Goal: Transaction & Acquisition: Book appointment/travel/reservation

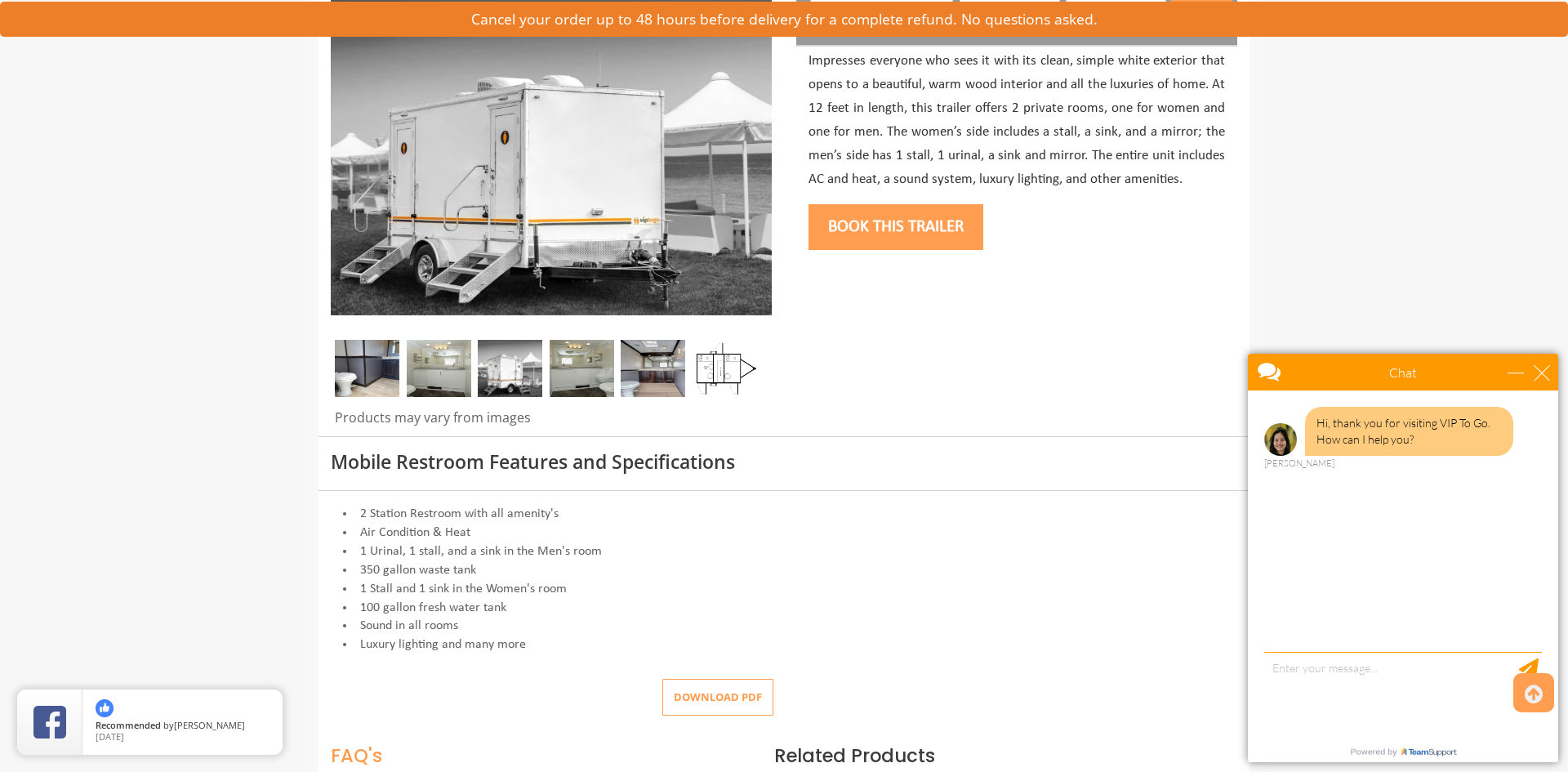
scroll to position [258, 0]
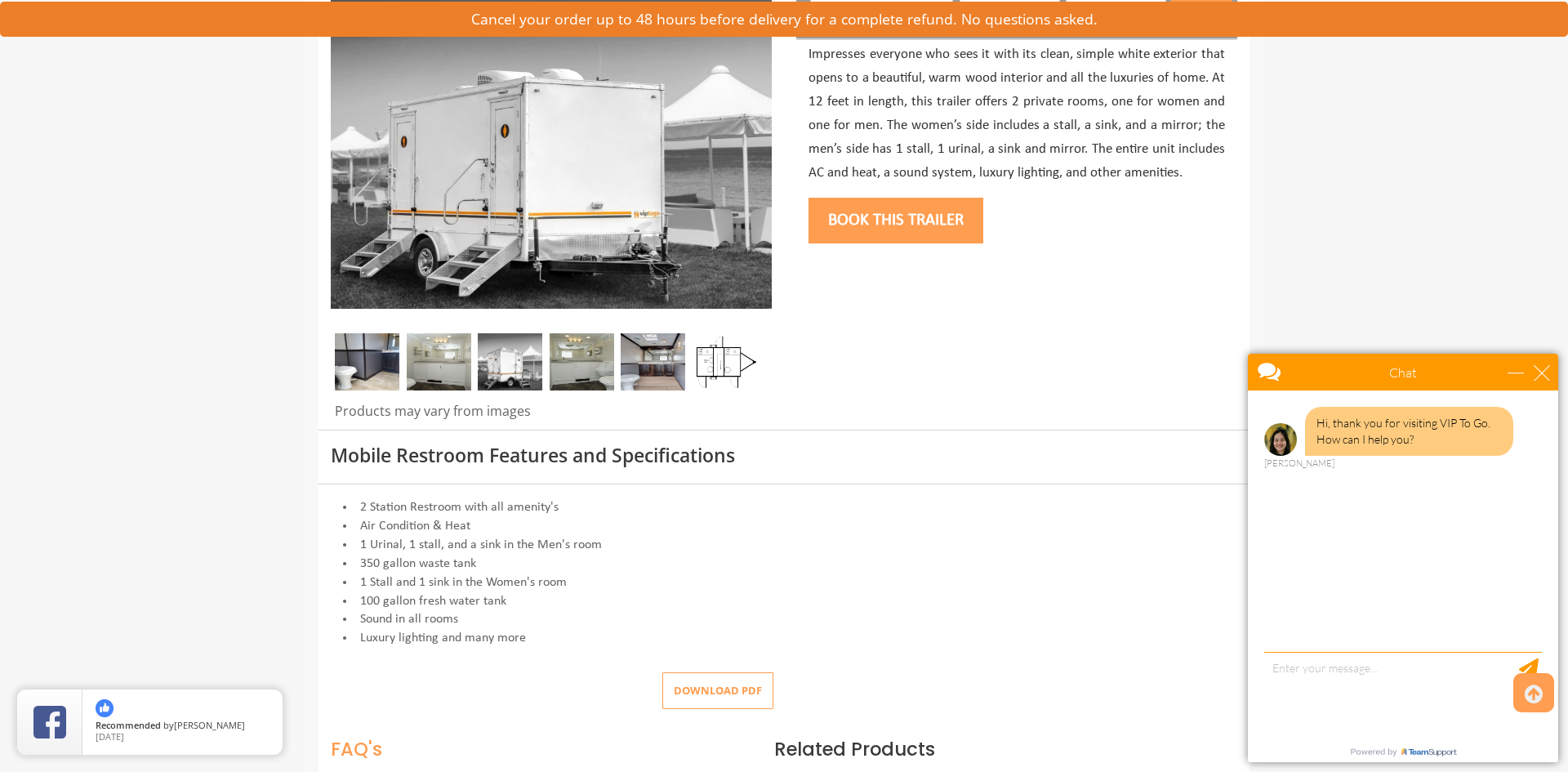
click at [437, 360] on img at bounding box center [438, 362] width 65 height 57
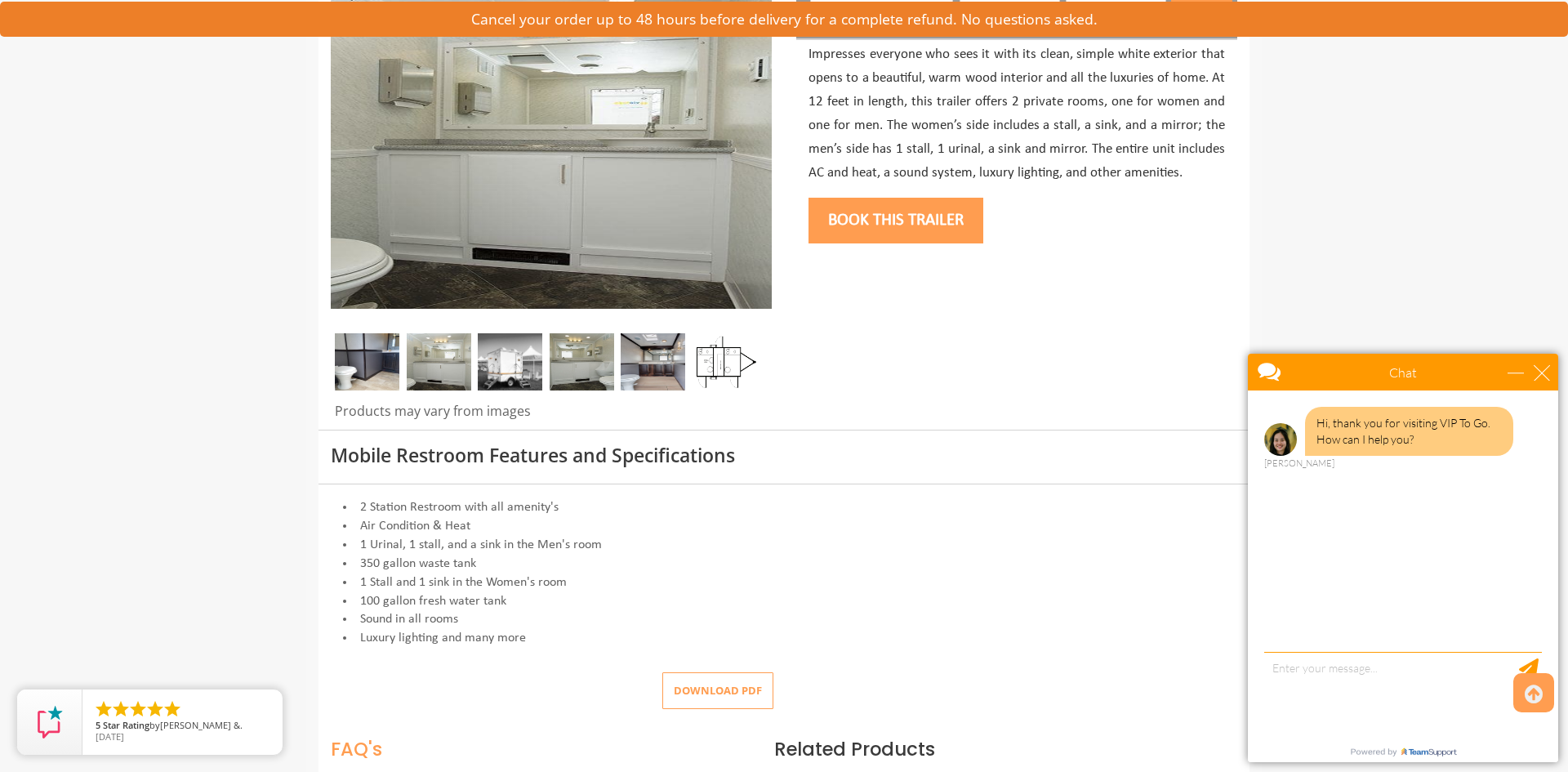
click at [519, 360] on img at bounding box center [510, 362] width 65 height 57
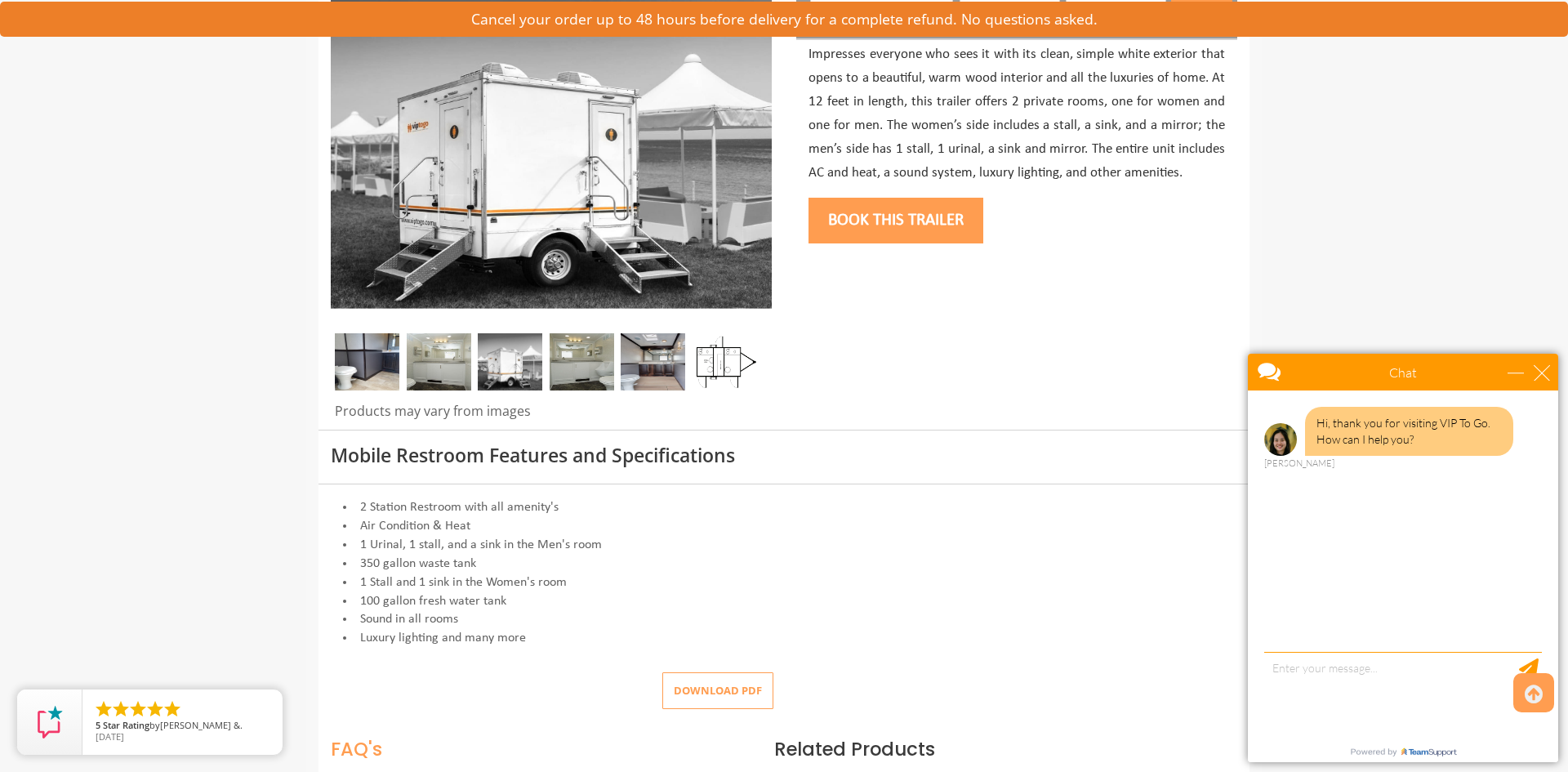
click at [586, 368] on img at bounding box center [582, 362] width 65 height 57
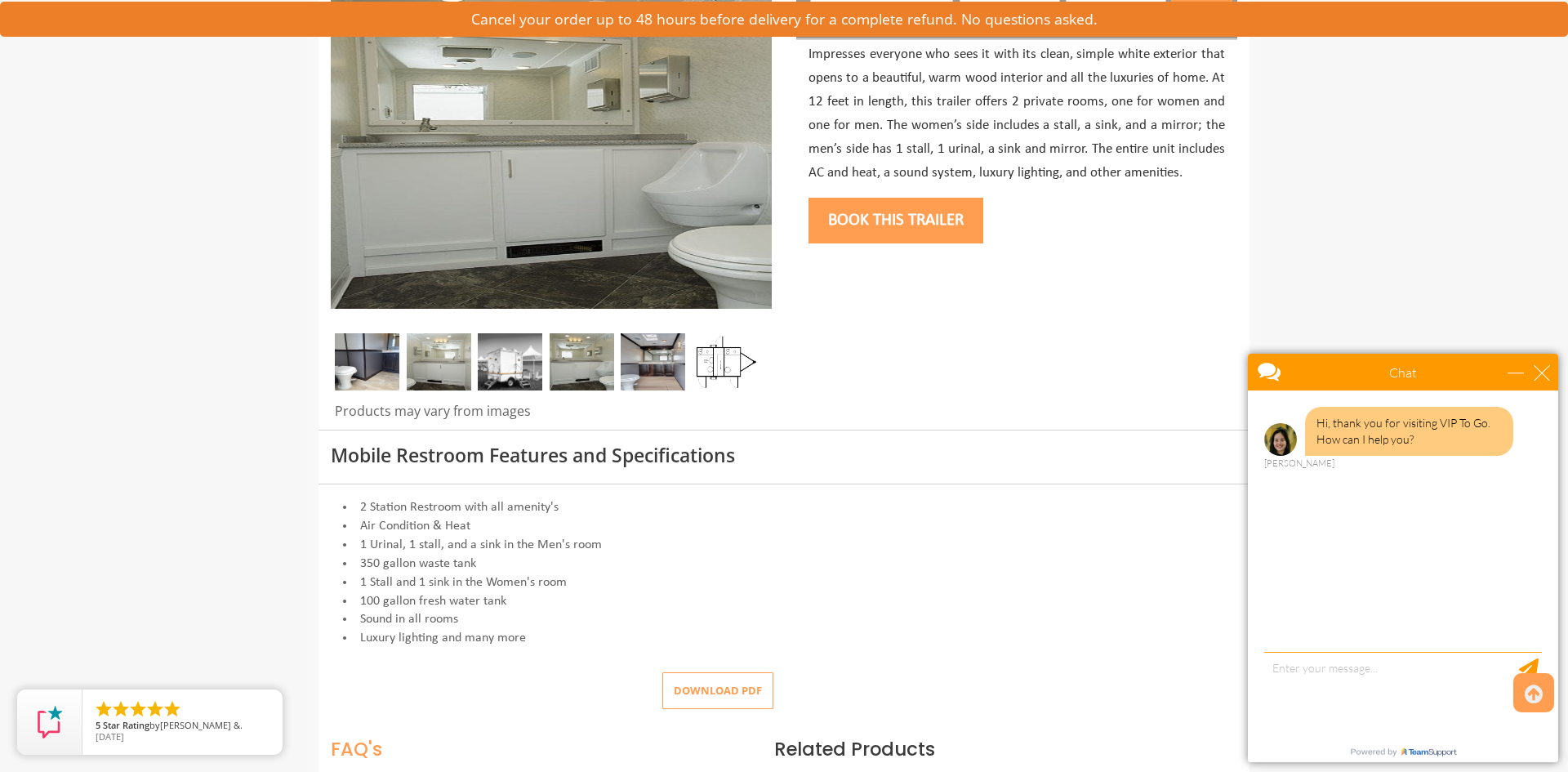
click at [653, 366] on img at bounding box center [653, 362] width 65 height 57
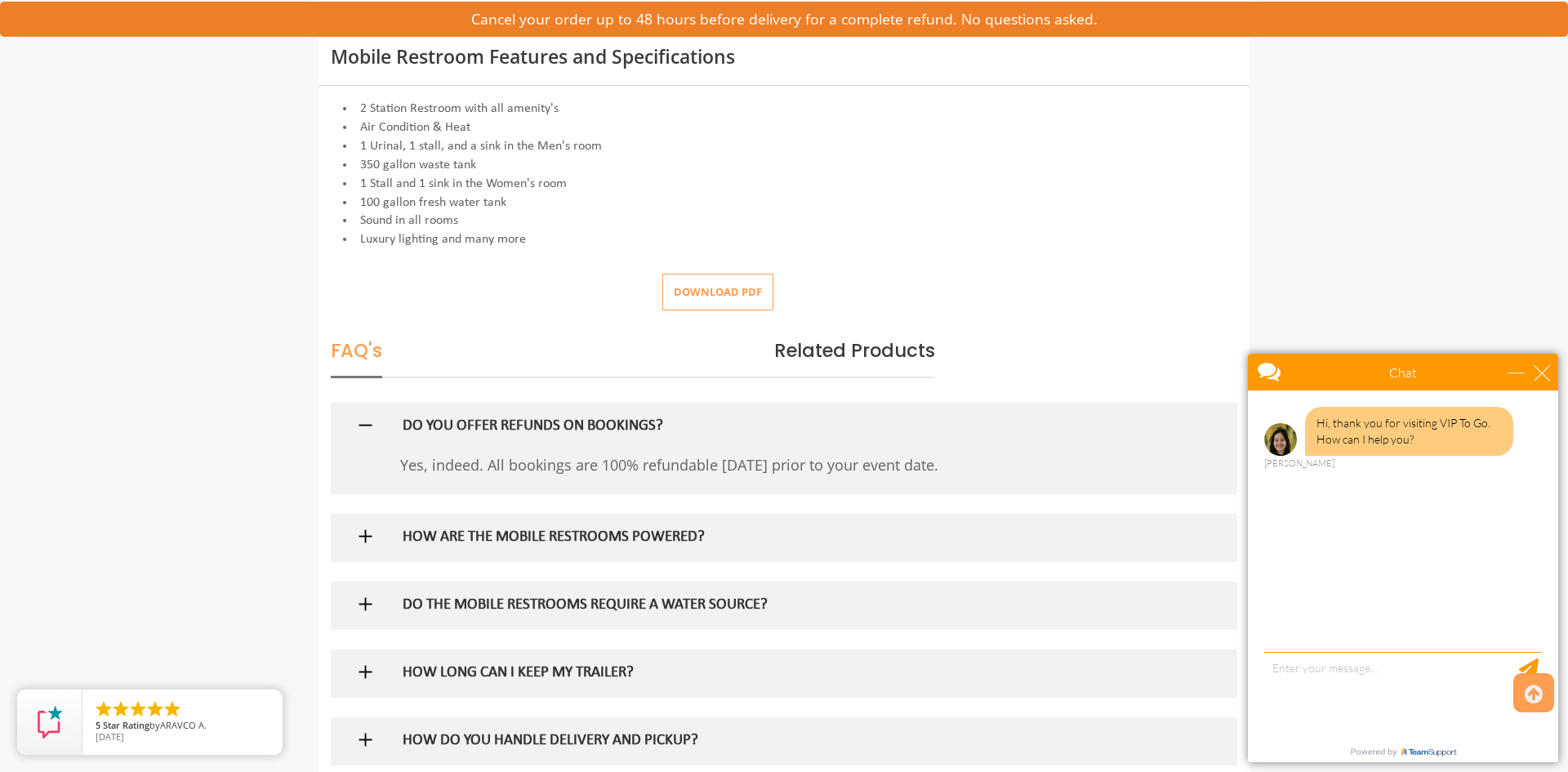
scroll to position [665, 0]
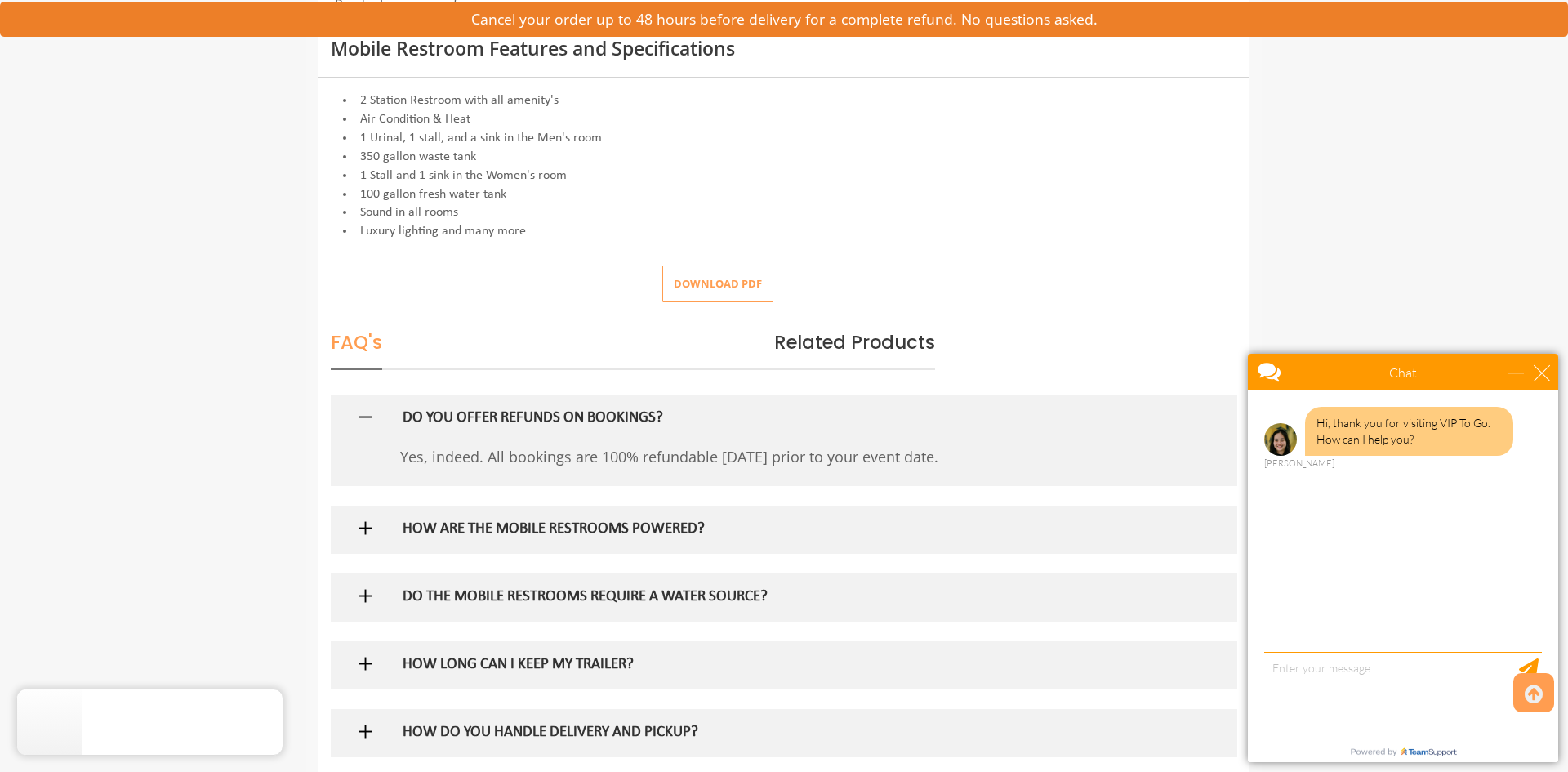
click at [593, 530] on h5 "HOW ARE THE MOBILE RESTROOMS POWERED?" at bounding box center [758, 529] width 710 height 17
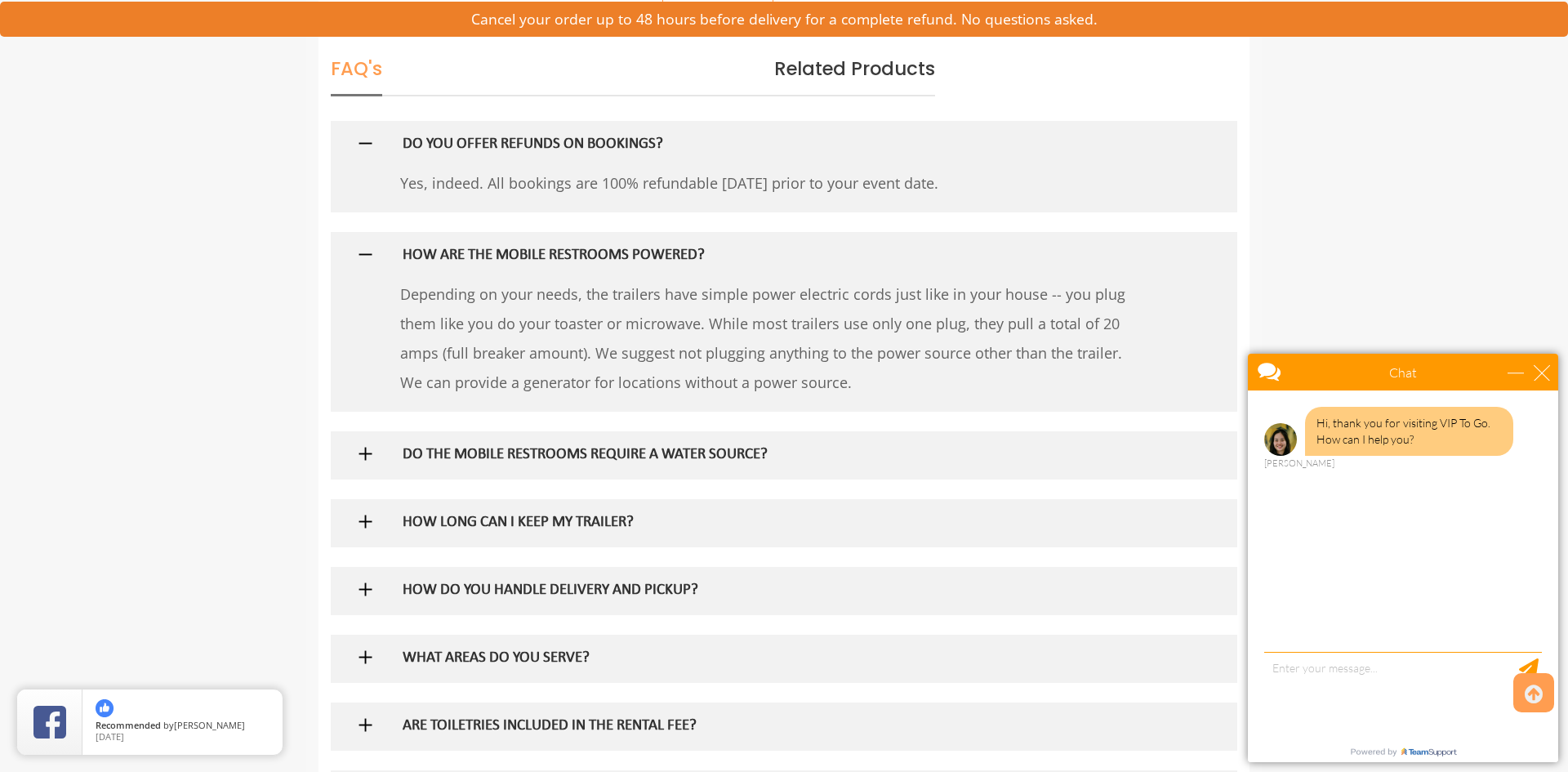
scroll to position [946, 0]
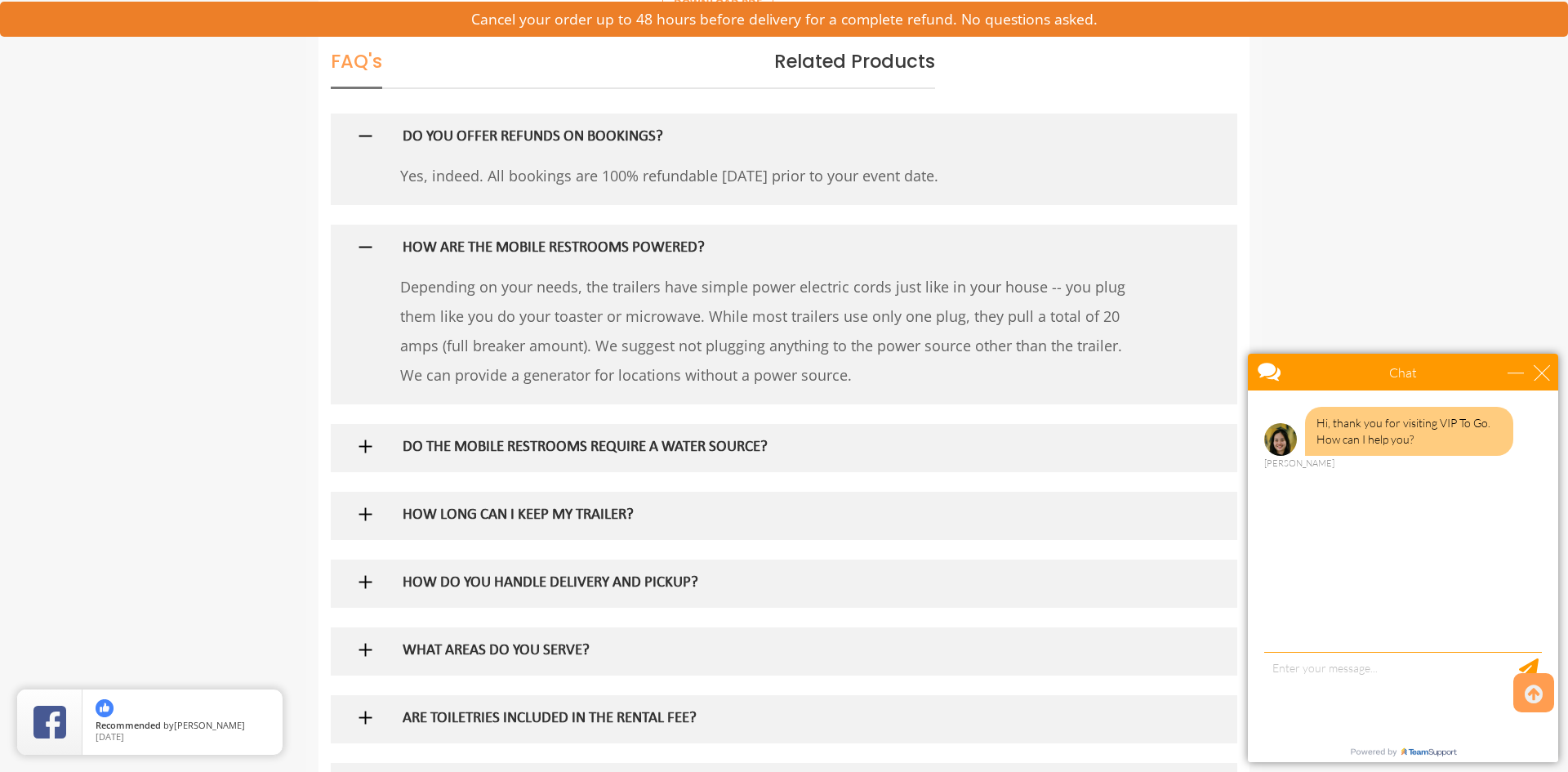
click at [736, 444] on h5 "DO THE MOBILE RESTROOMS REQUIRE A WATER SOURCE?" at bounding box center [758, 448] width 710 height 17
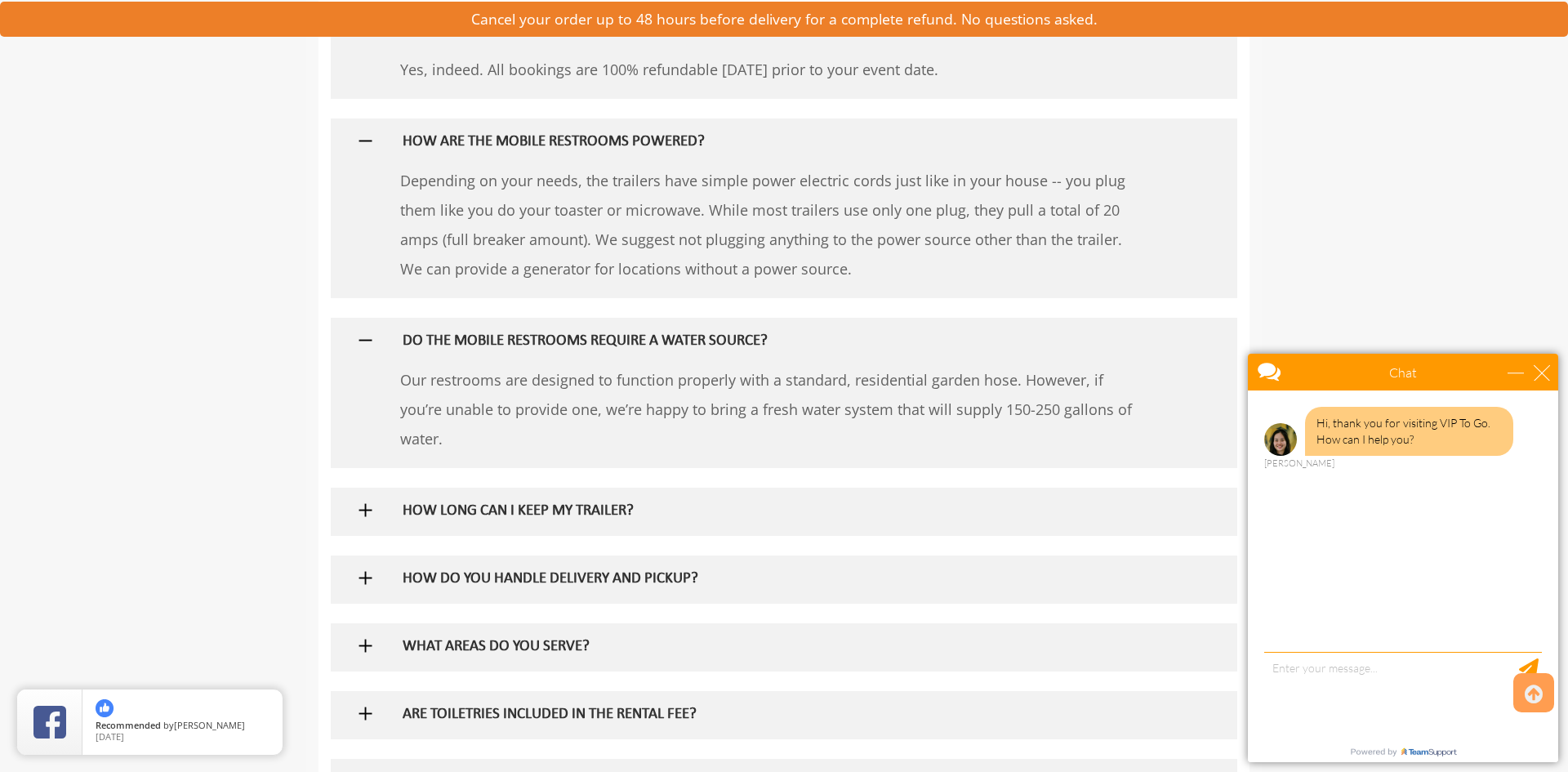
scroll to position [1057, 0]
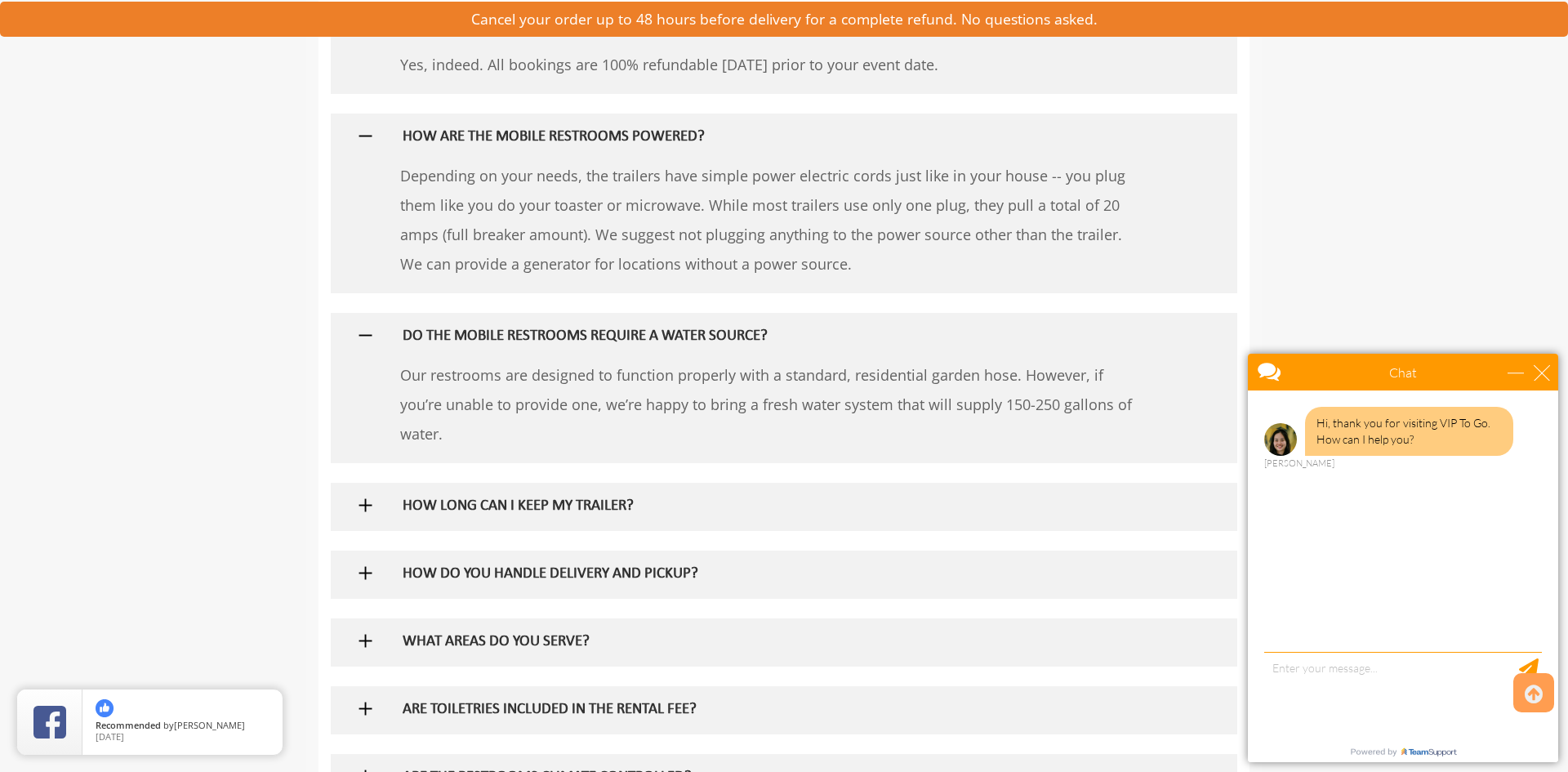
click at [613, 502] on h5 "HOW LONG CAN I KEEP MY TRAILER?" at bounding box center [758, 507] width 710 height 17
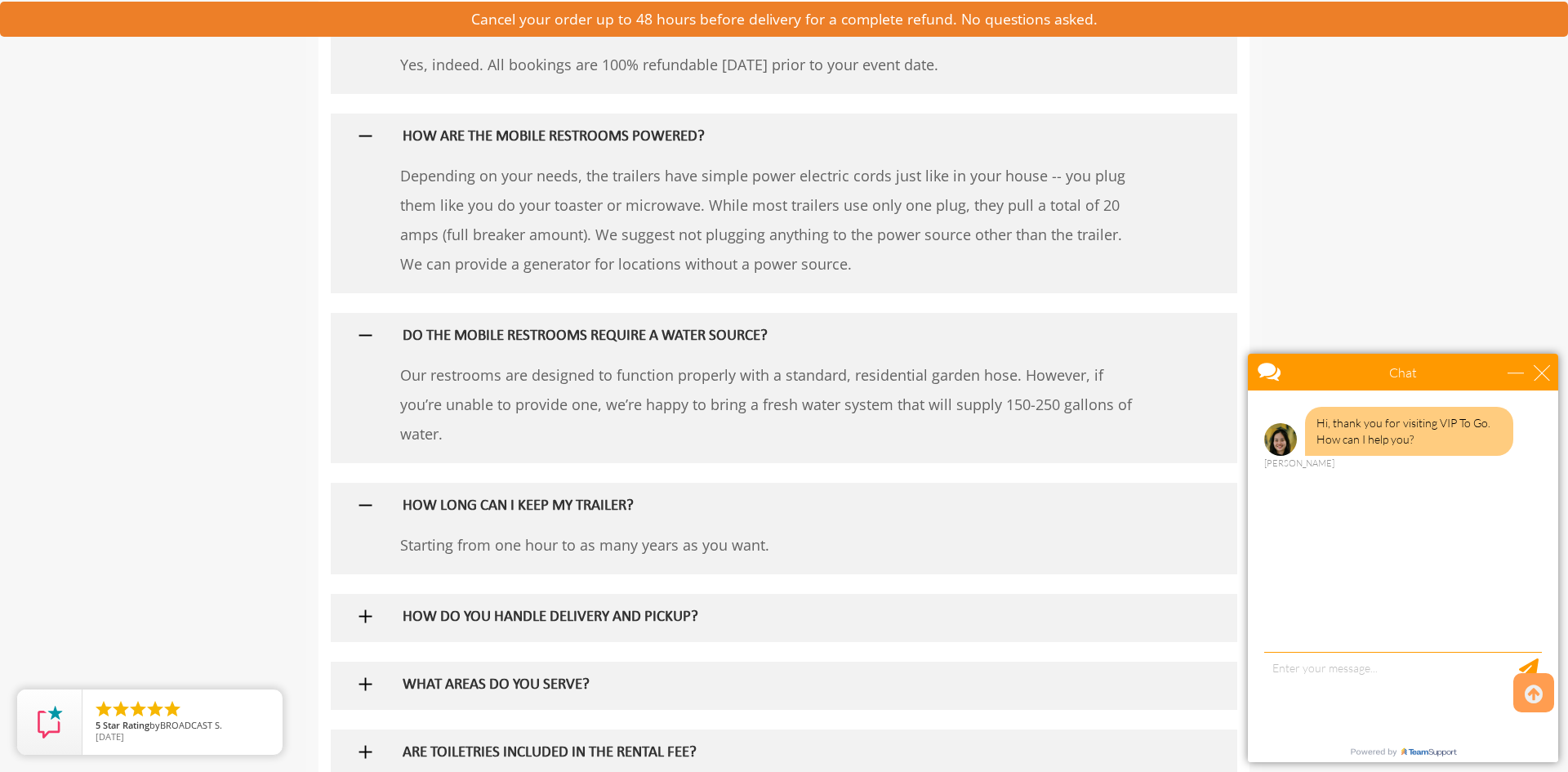
click at [682, 622] on h5 "HOW DO YOU HANDLE DELIVERY AND PICKUP?" at bounding box center [758, 617] width 710 height 17
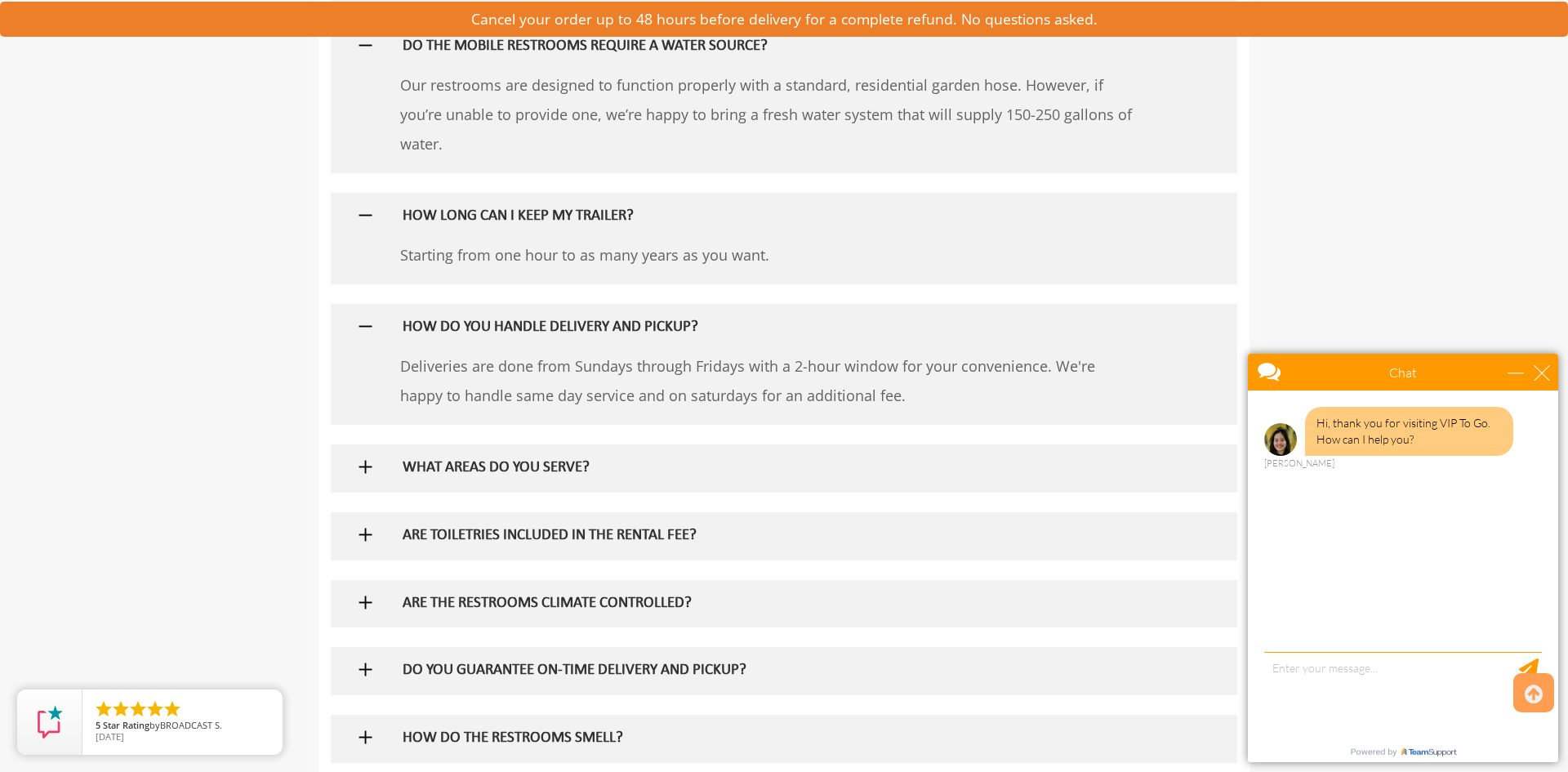
scroll to position [1352, 0]
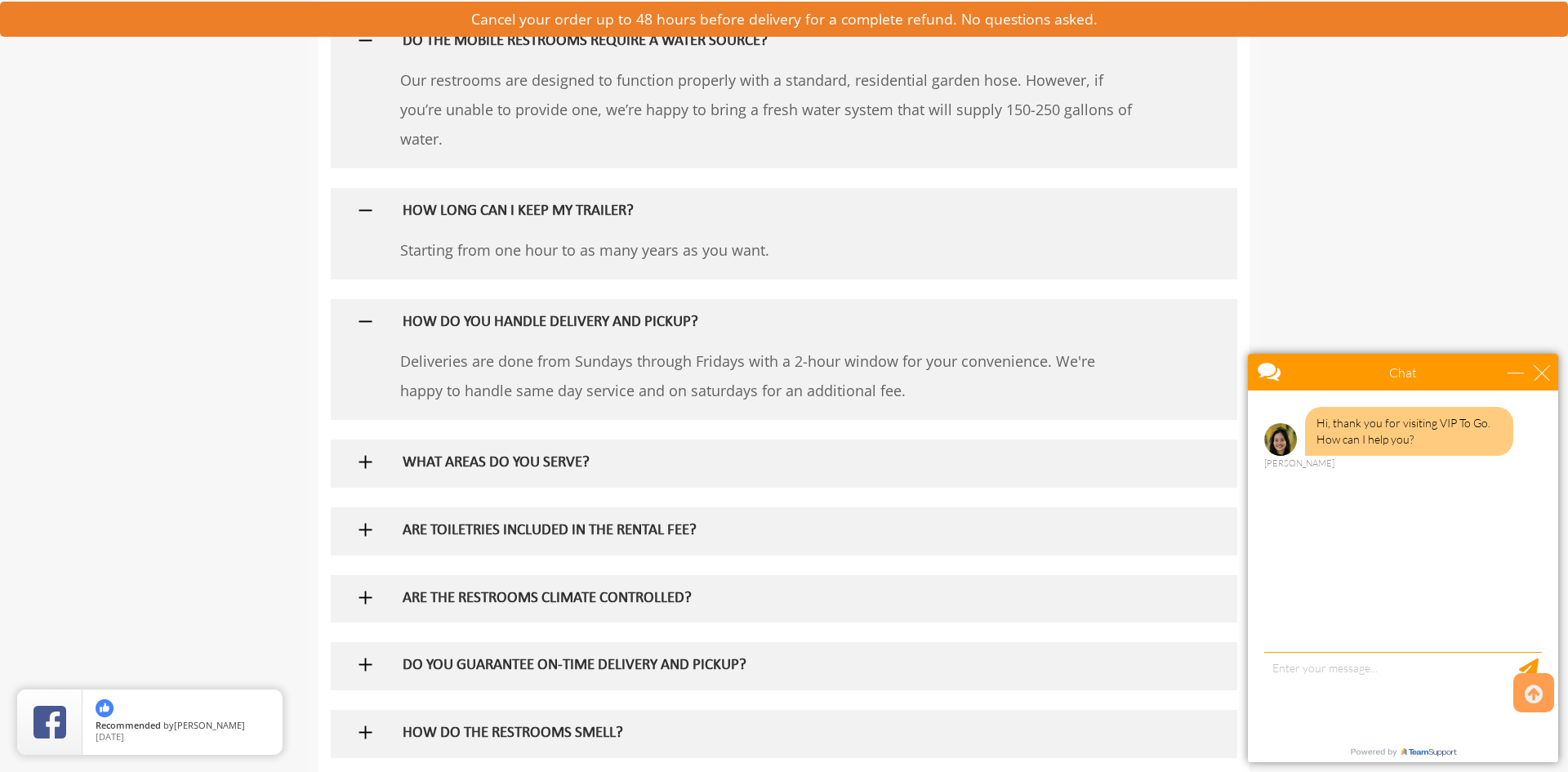
click at [618, 458] on h5 "WHAT AREAS DO YOU SERVE?" at bounding box center [758, 464] width 710 height 17
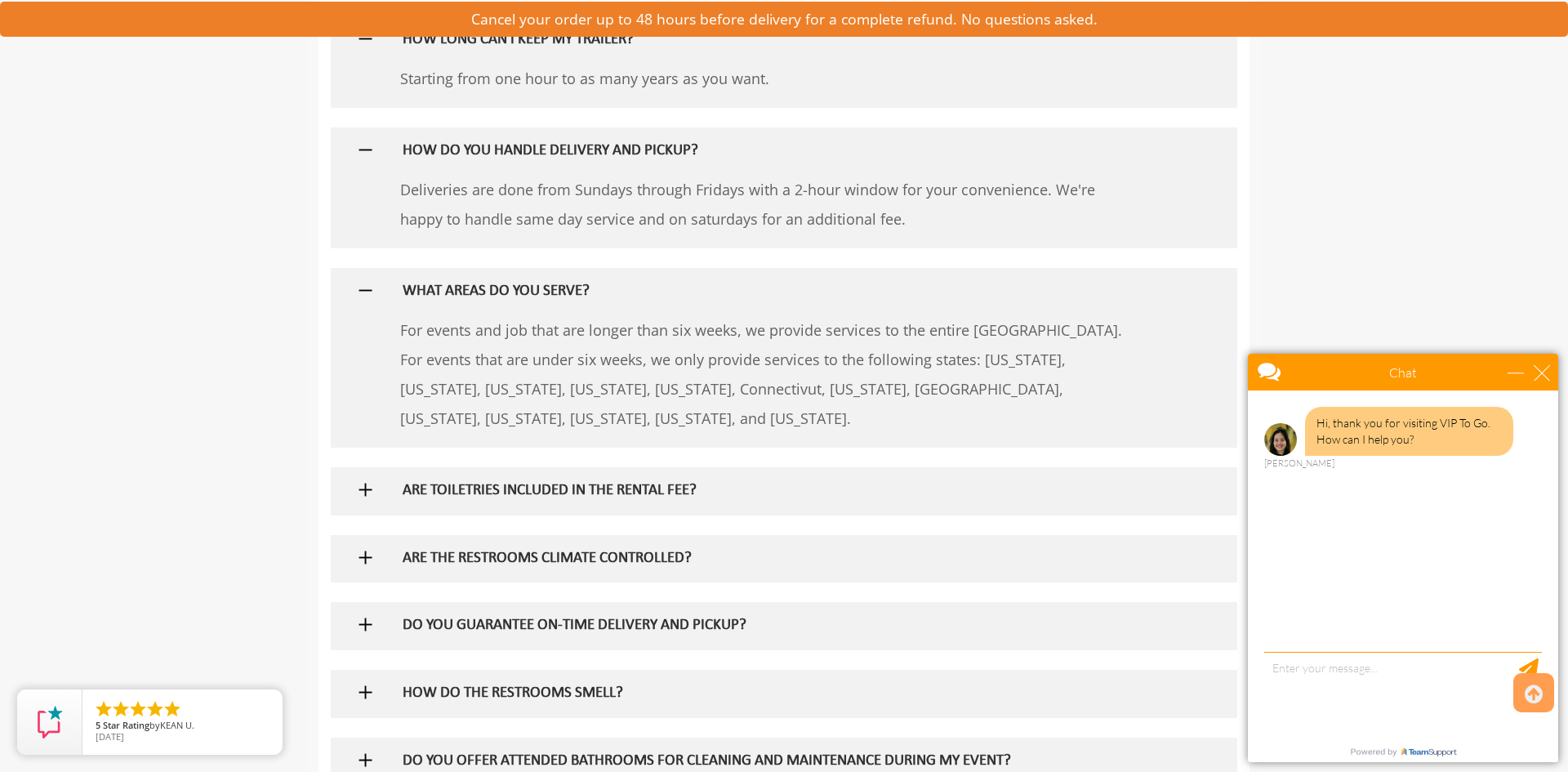
scroll to position [1525, 0]
click at [694, 492] on h5 "ARE TOILETRIES INCLUDED IN THE RENTAL FEE?" at bounding box center [758, 489] width 710 height 17
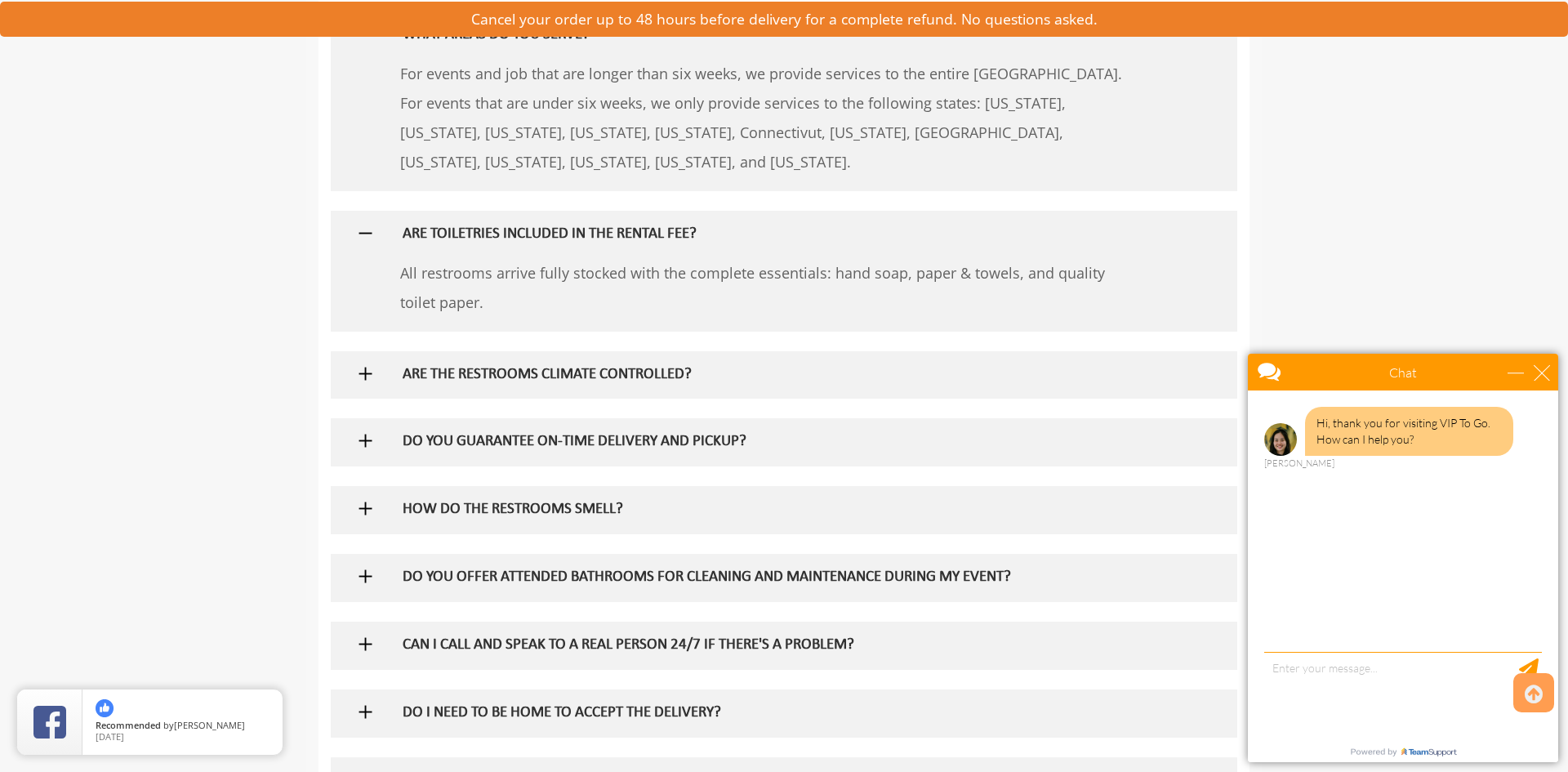
scroll to position [1789, 0]
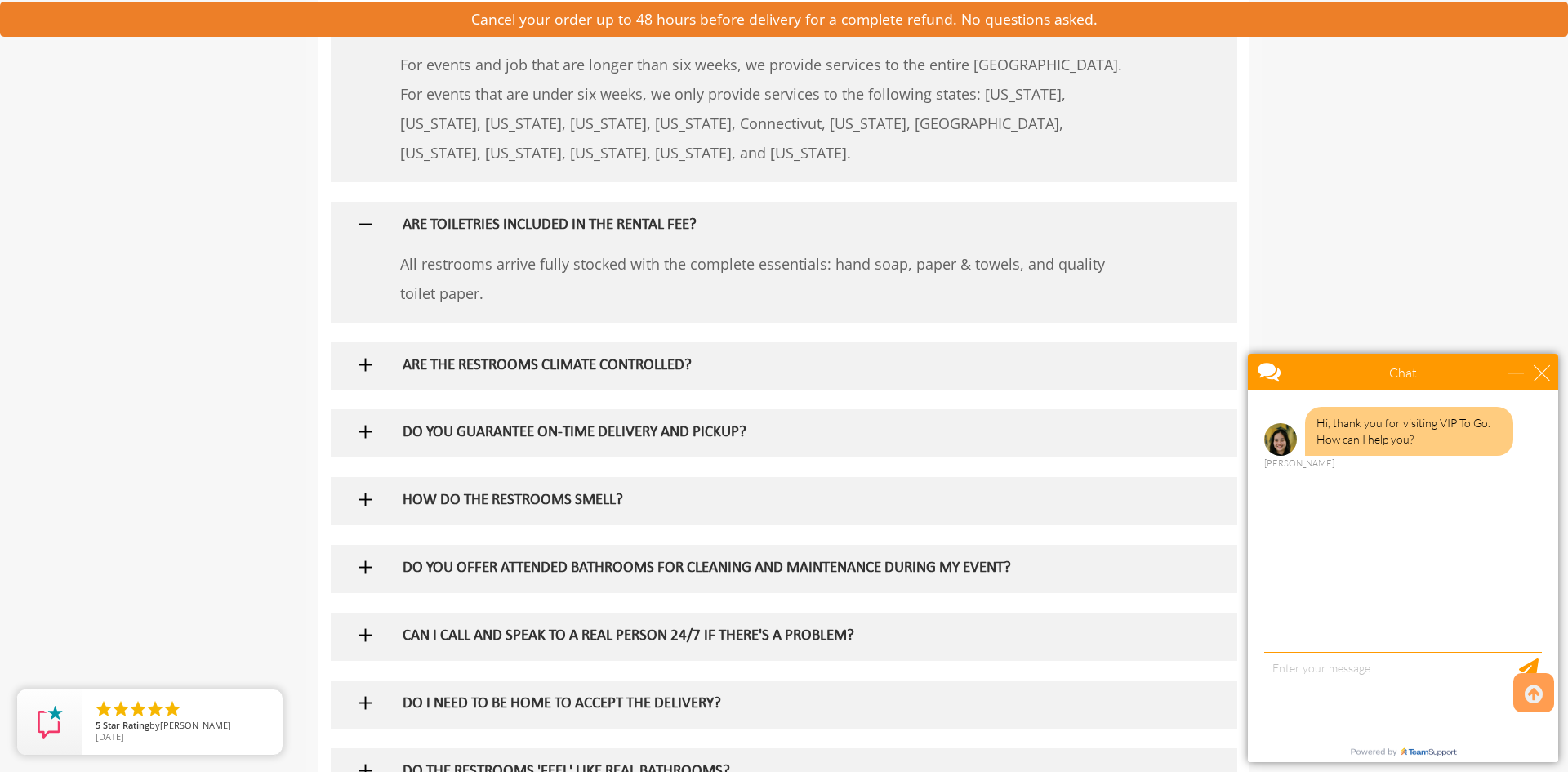
click at [754, 363] on h5 "ARE THE RESTROOMS CLIMATE CONTROLLED?" at bounding box center [758, 366] width 710 height 17
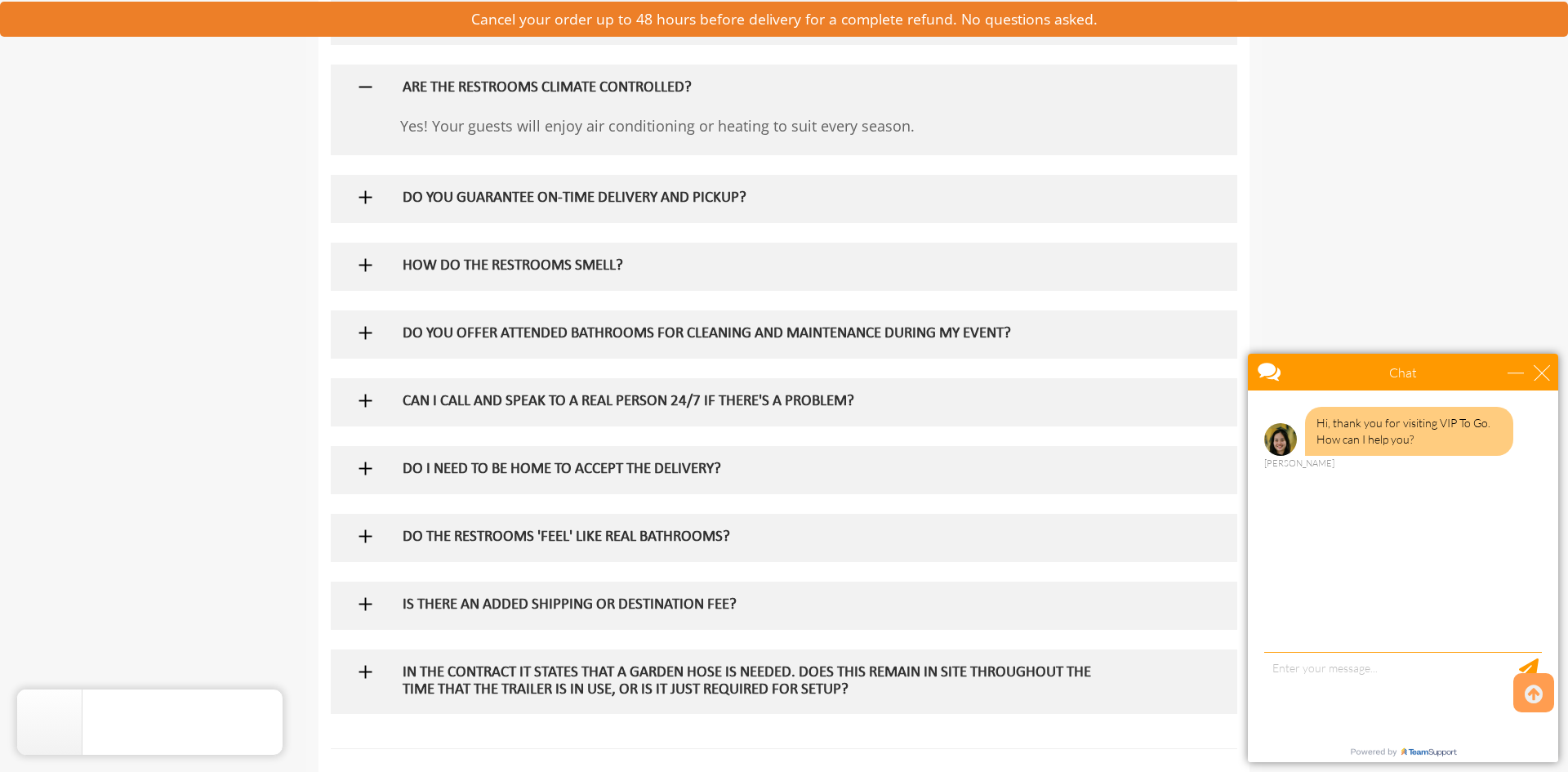
scroll to position [2066, 0]
click at [819, 334] on h5 "DO YOU OFFER ATTENDED BATHROOMS FOR CLEANING AND MAINTENANCE DURING MY EVENT?" at bounding box center [758, 335] width 710 height 17
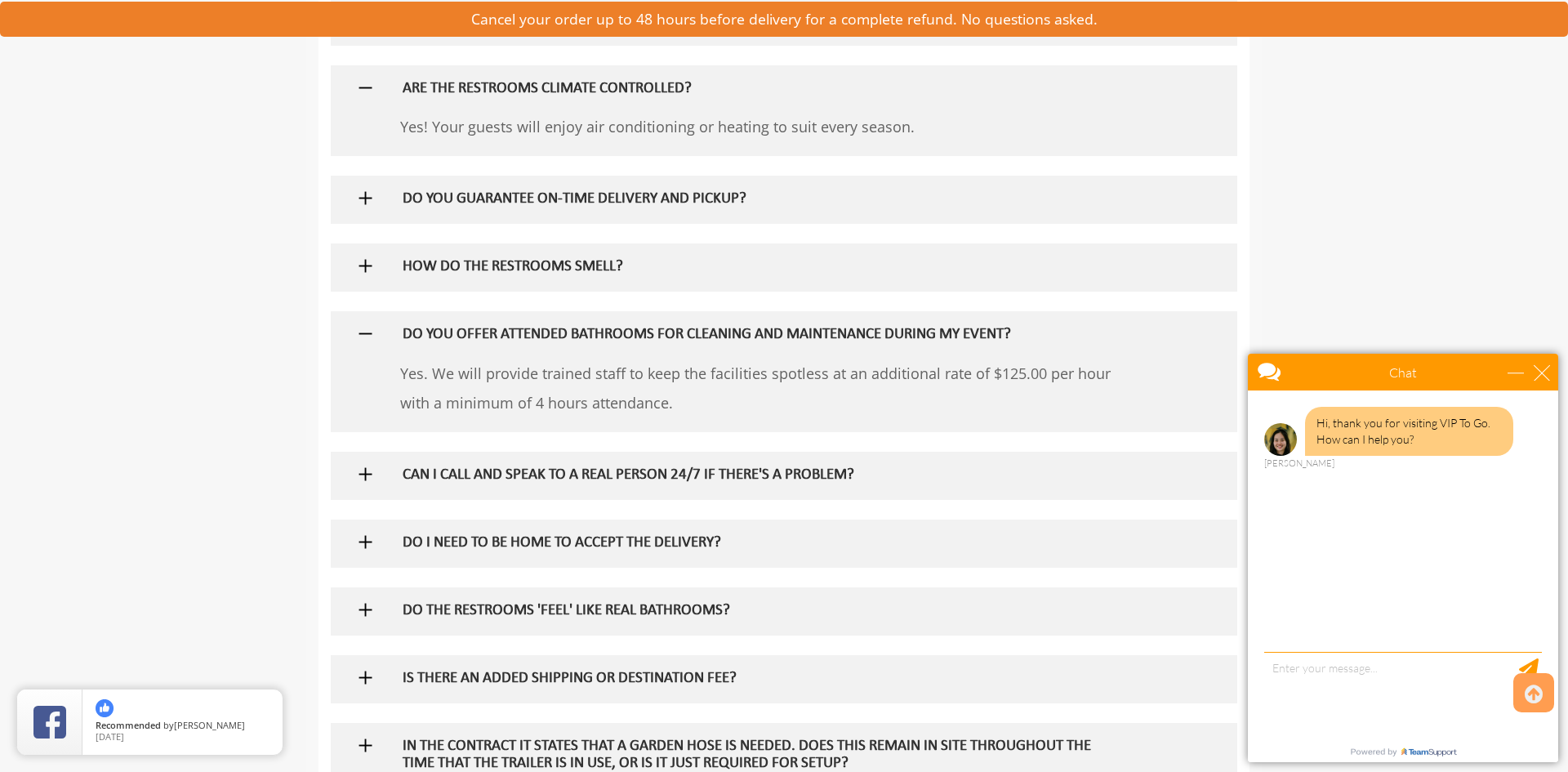
click at [1367, 639] on div "Hi, thank you for visiting VIP To Go. How can I help you? [PERSON_NAME]" at bounding box center [1402, 523] width 310 height 265
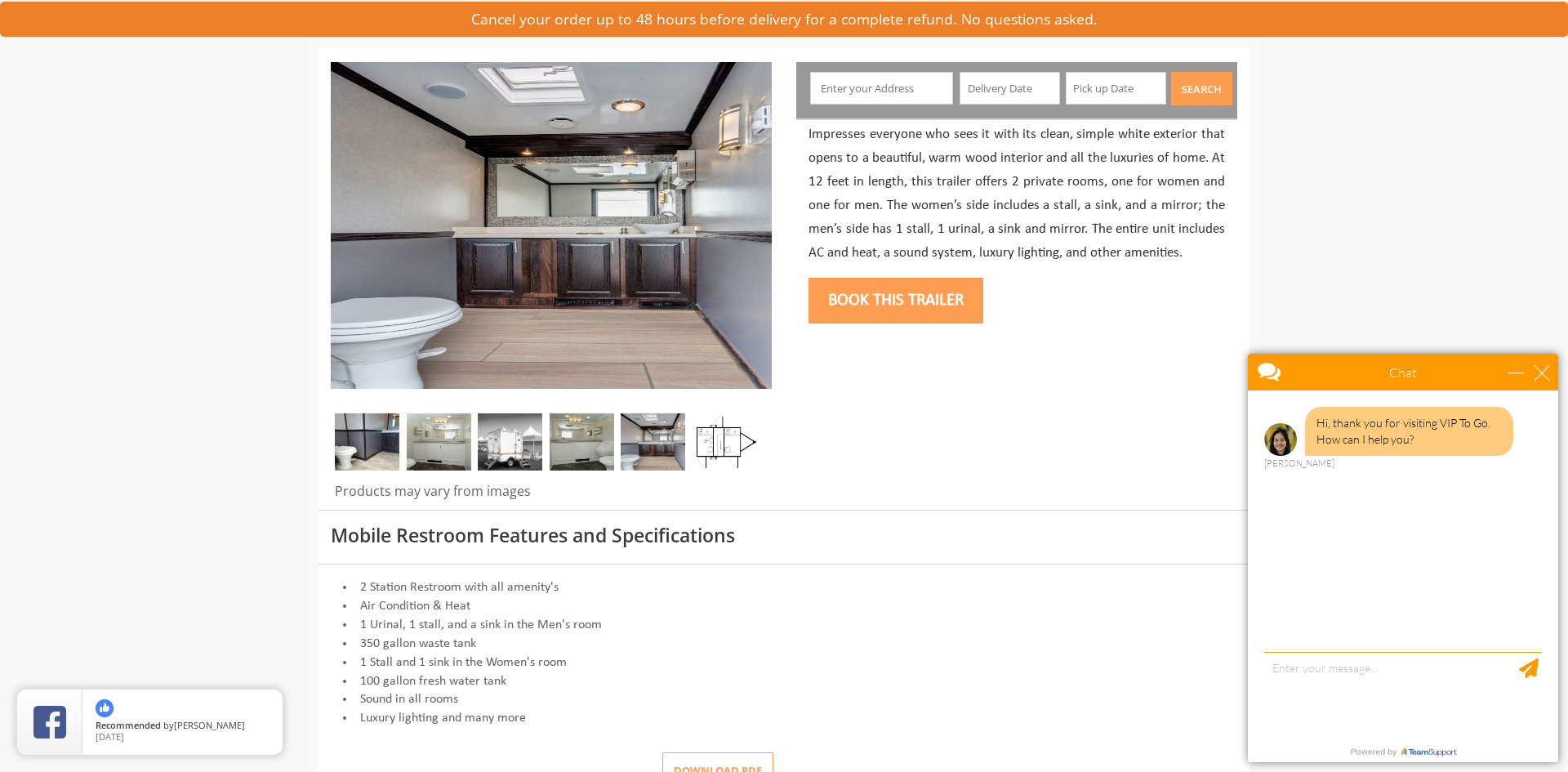
scroll to position [0, 0]
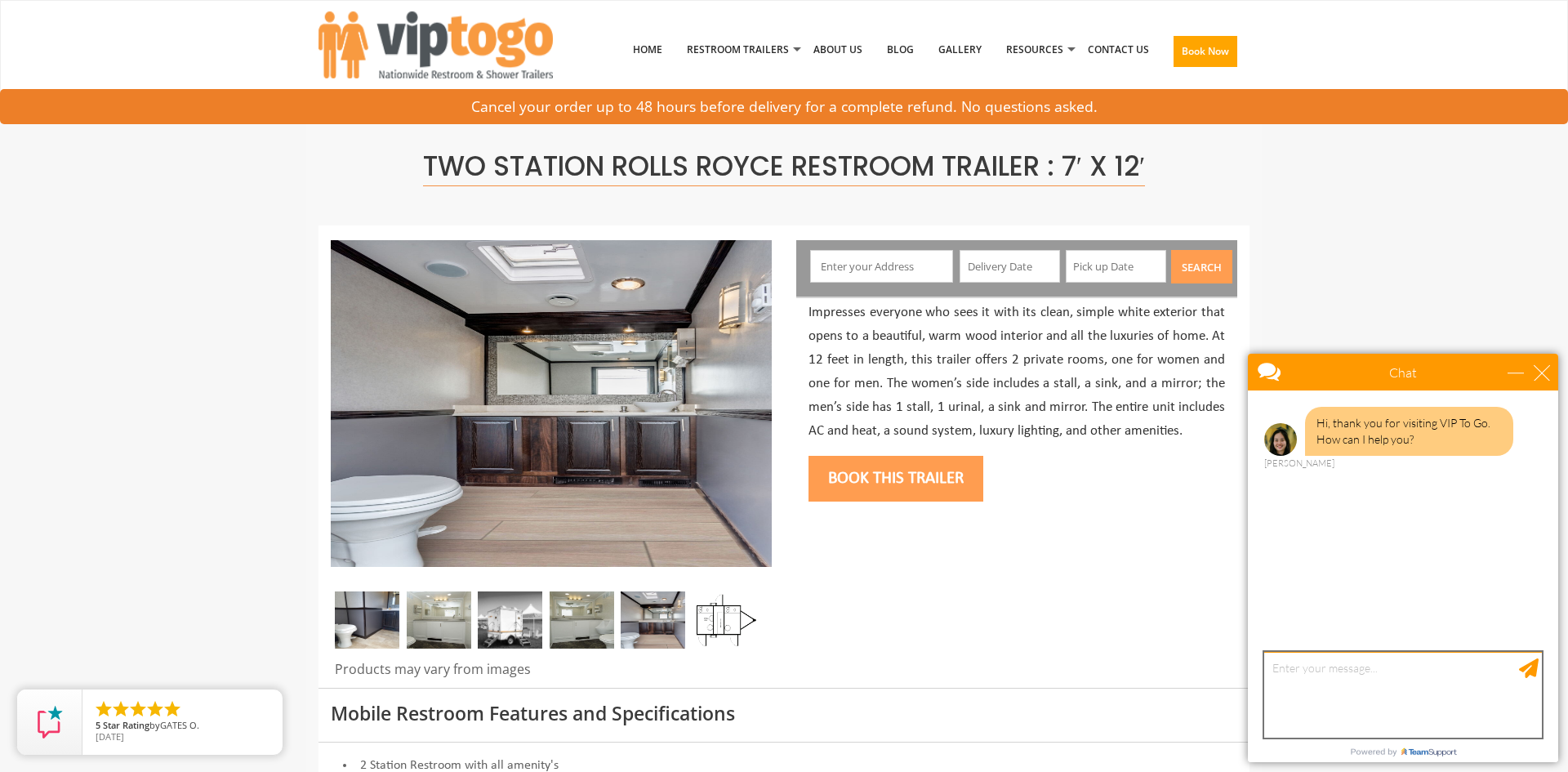
click at [1369, 720] on textarea "type your message" at bounding box center [1402, 695] width 277 height 86
type textarea "HI."
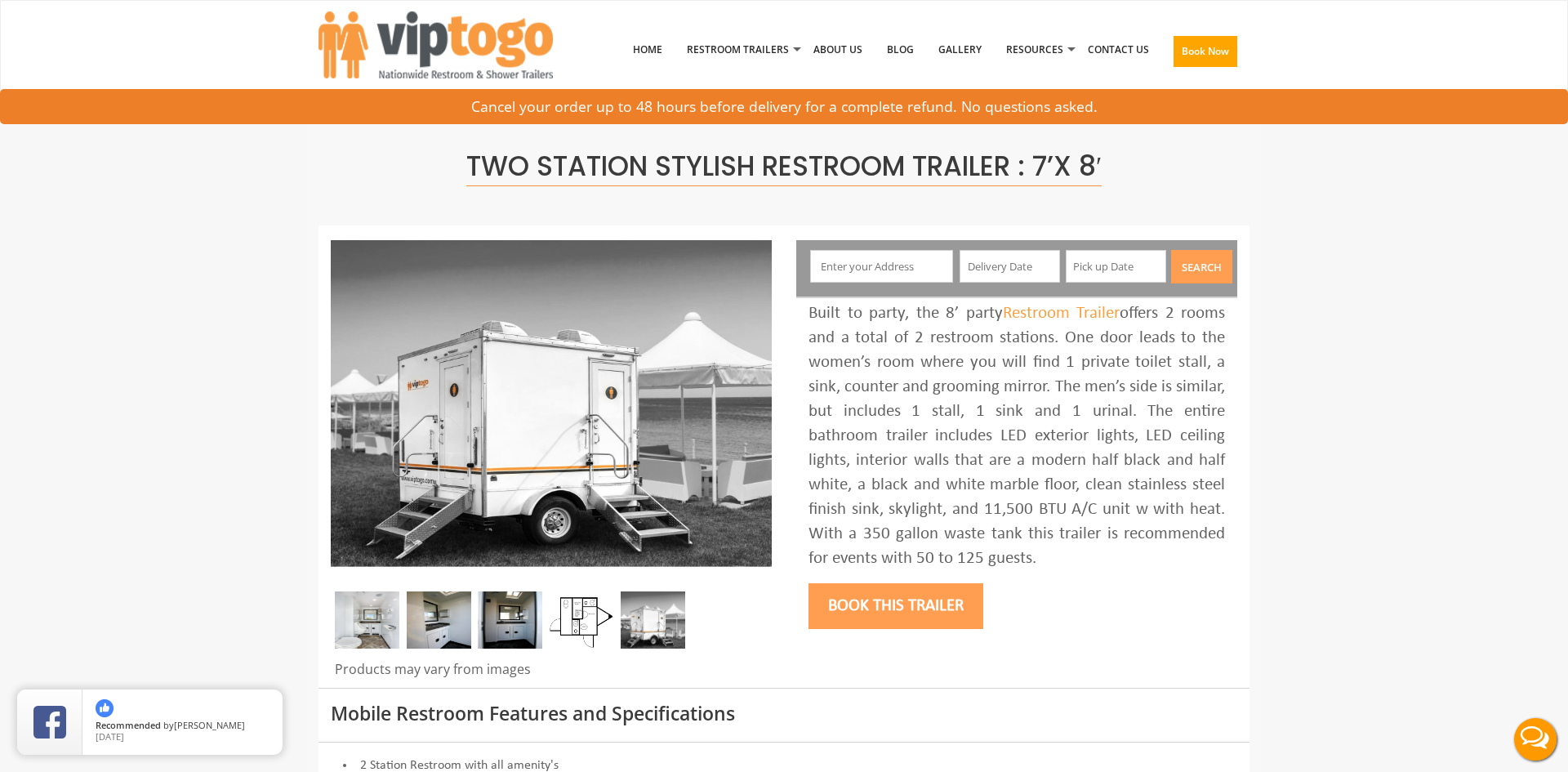
click at [367, 640] on img at bounding box center [366, 619] width 65 height 57
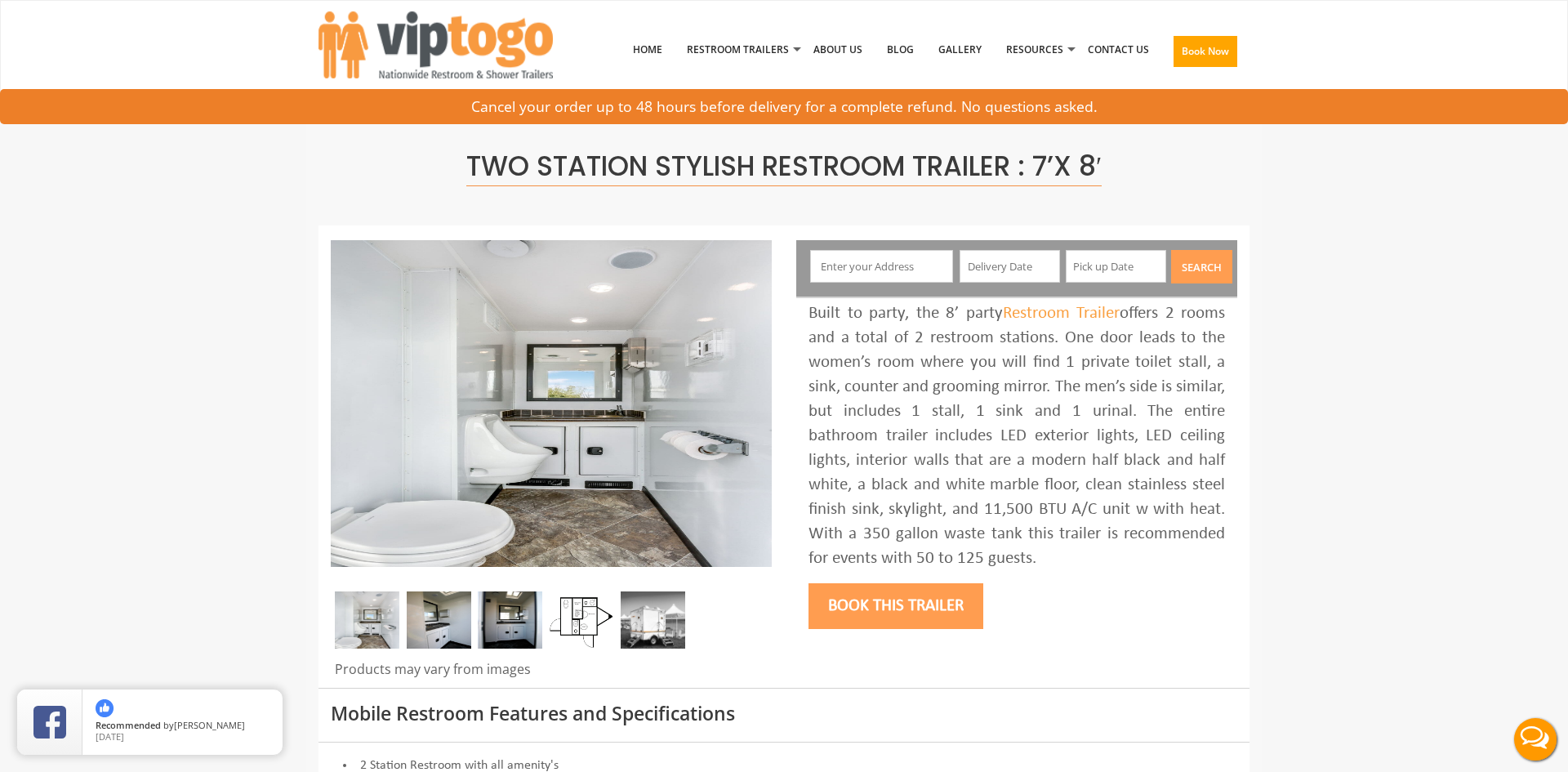
click at [459, 628] on img at bounding box center [438, 619] width 65 height 57
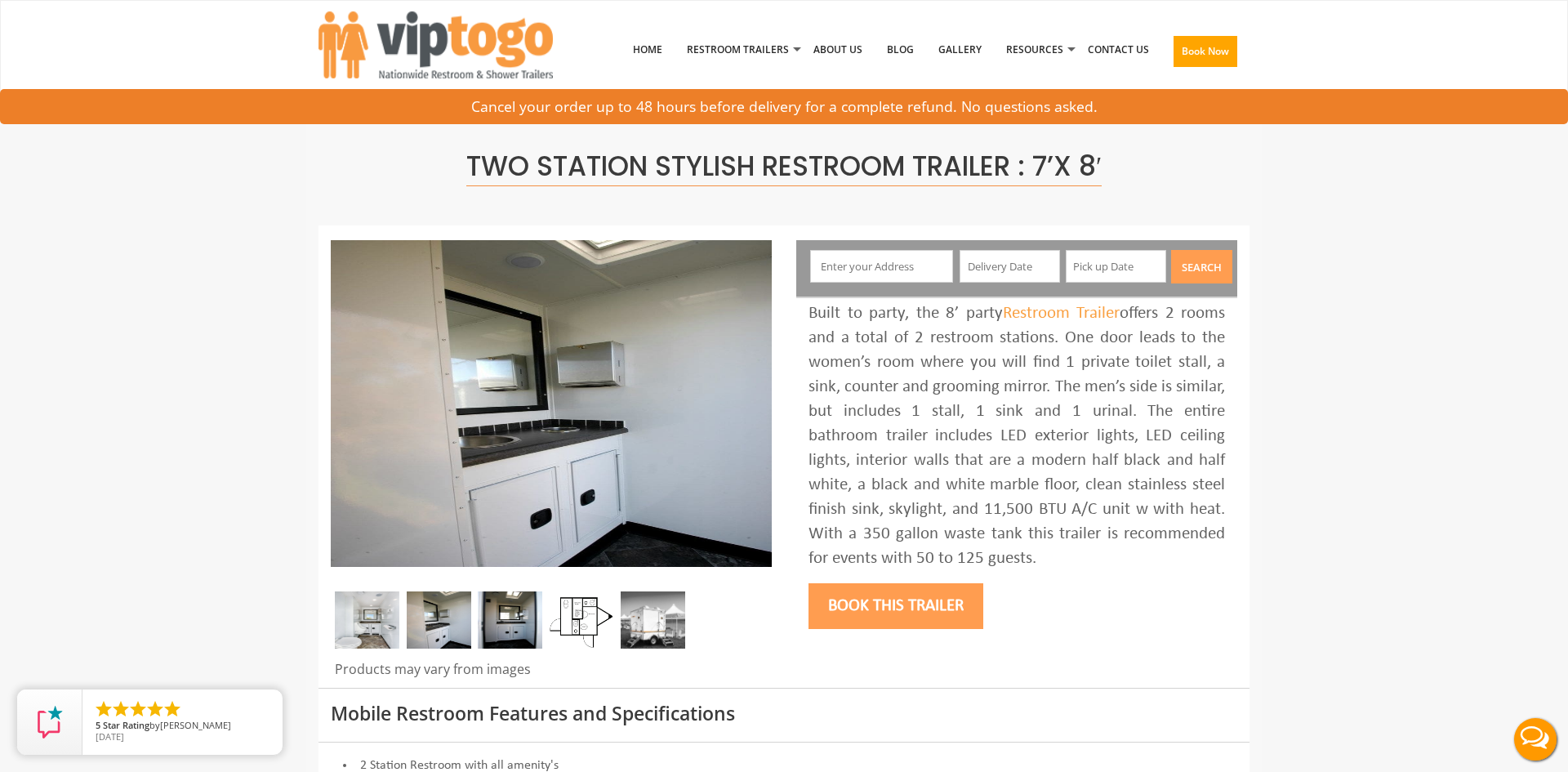
click at [500, 623] on img at bounding box center [510, 619] width 65 height 57
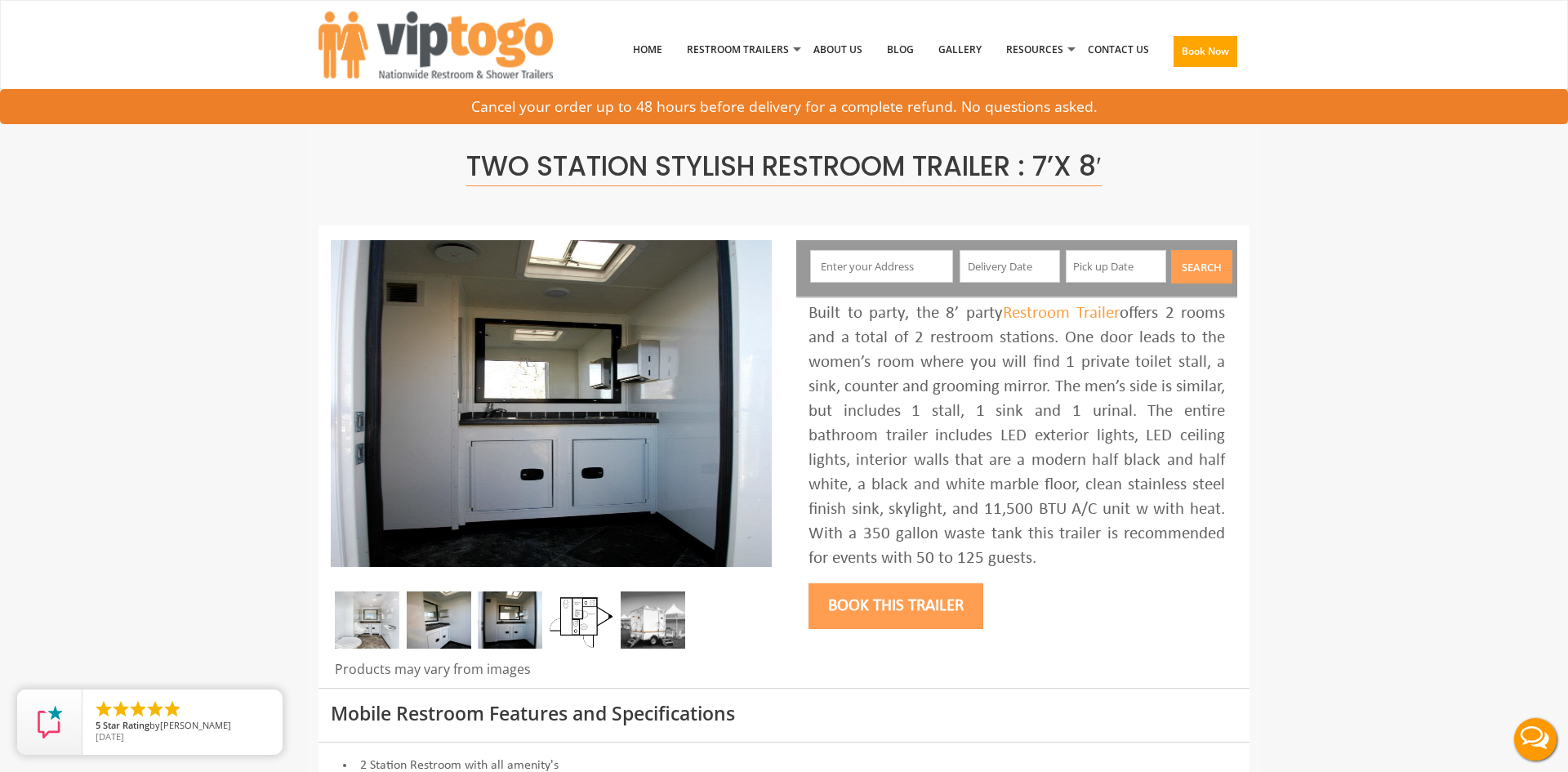
click at [652, 621] on img at bounding box center [653, 619] width 65 height 57
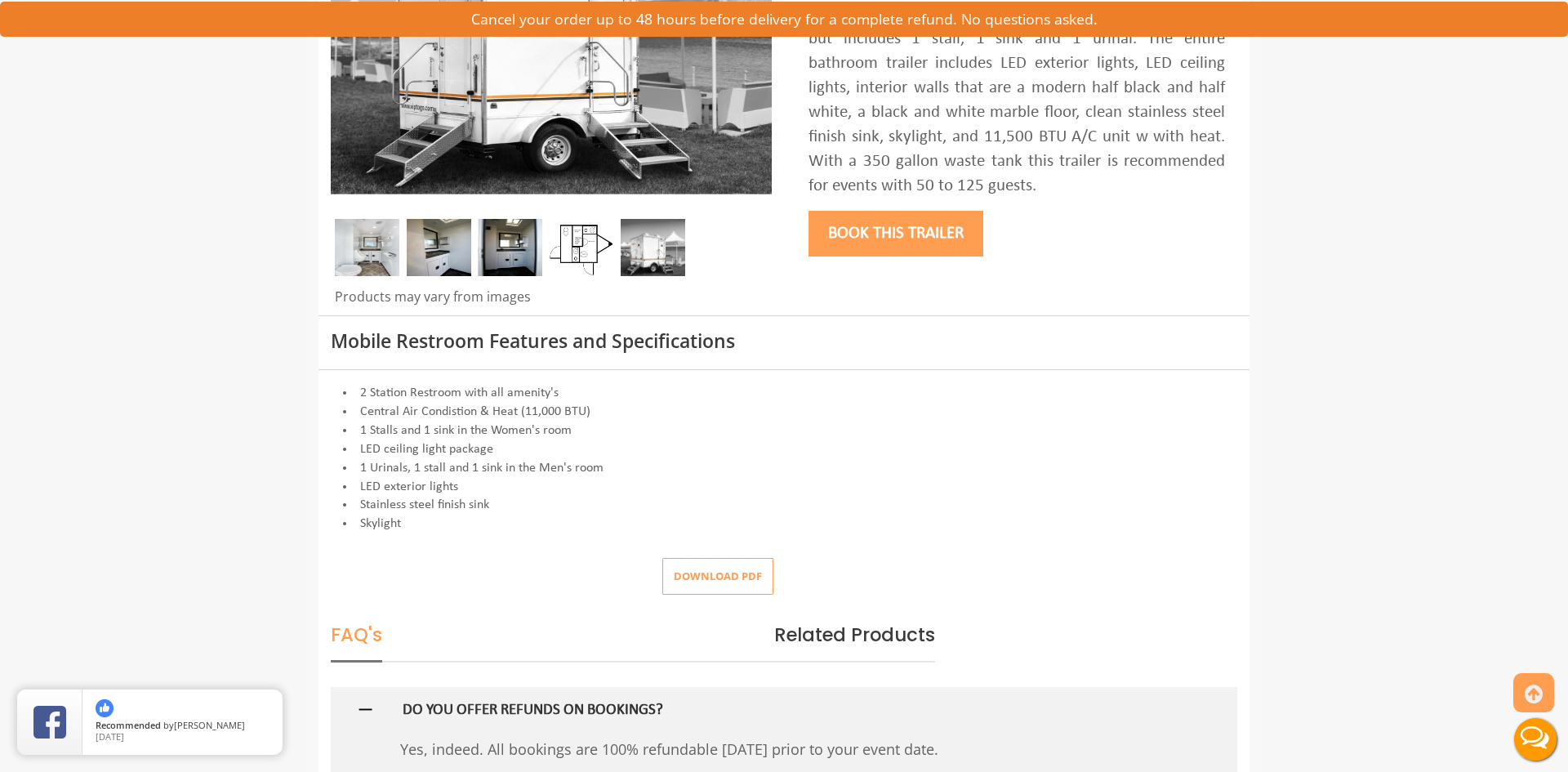
scroll to position [375, 0]
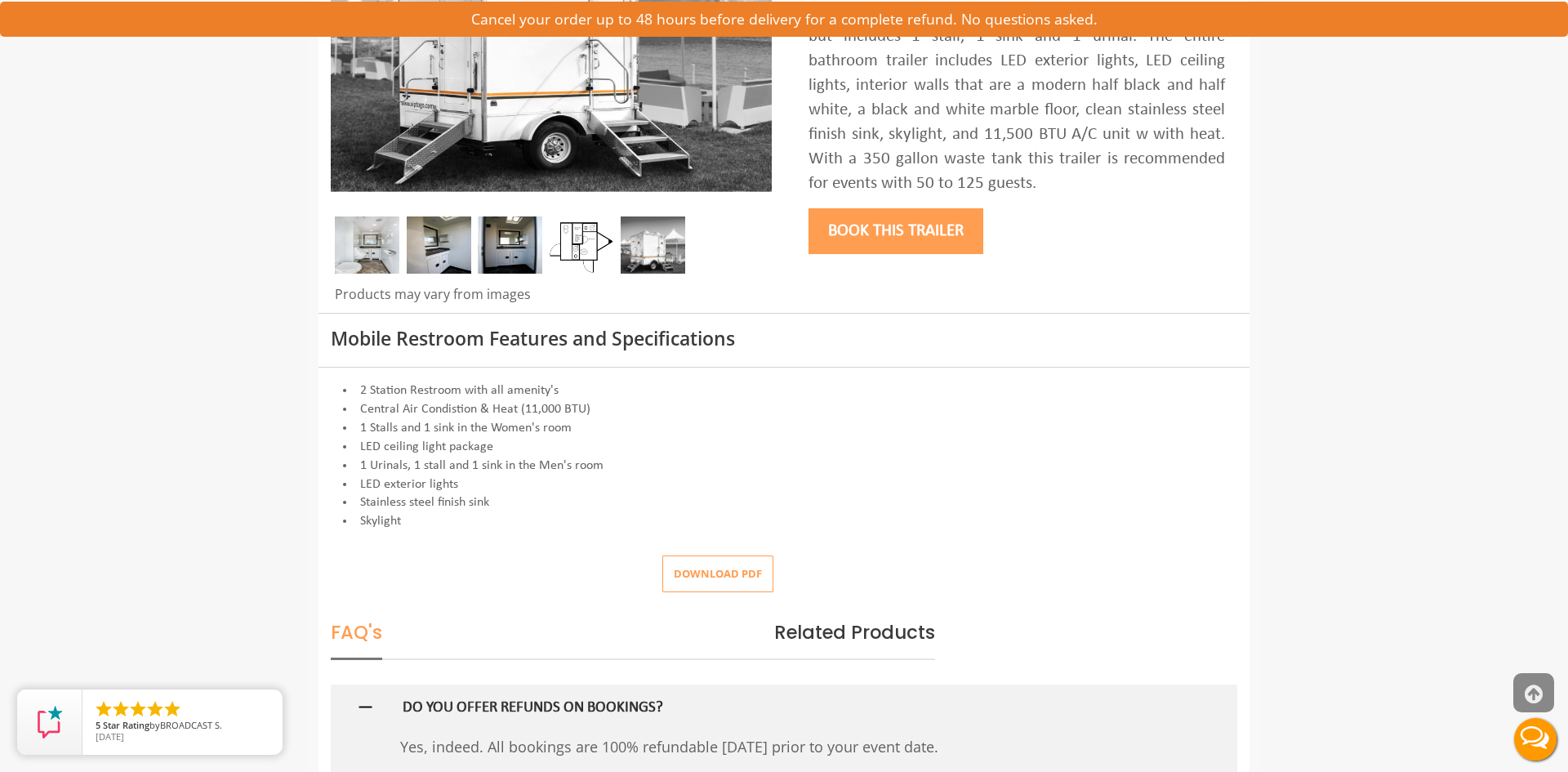
click at [1539, 695] on icon at bounding box center [1533, 694] width 18 height 39
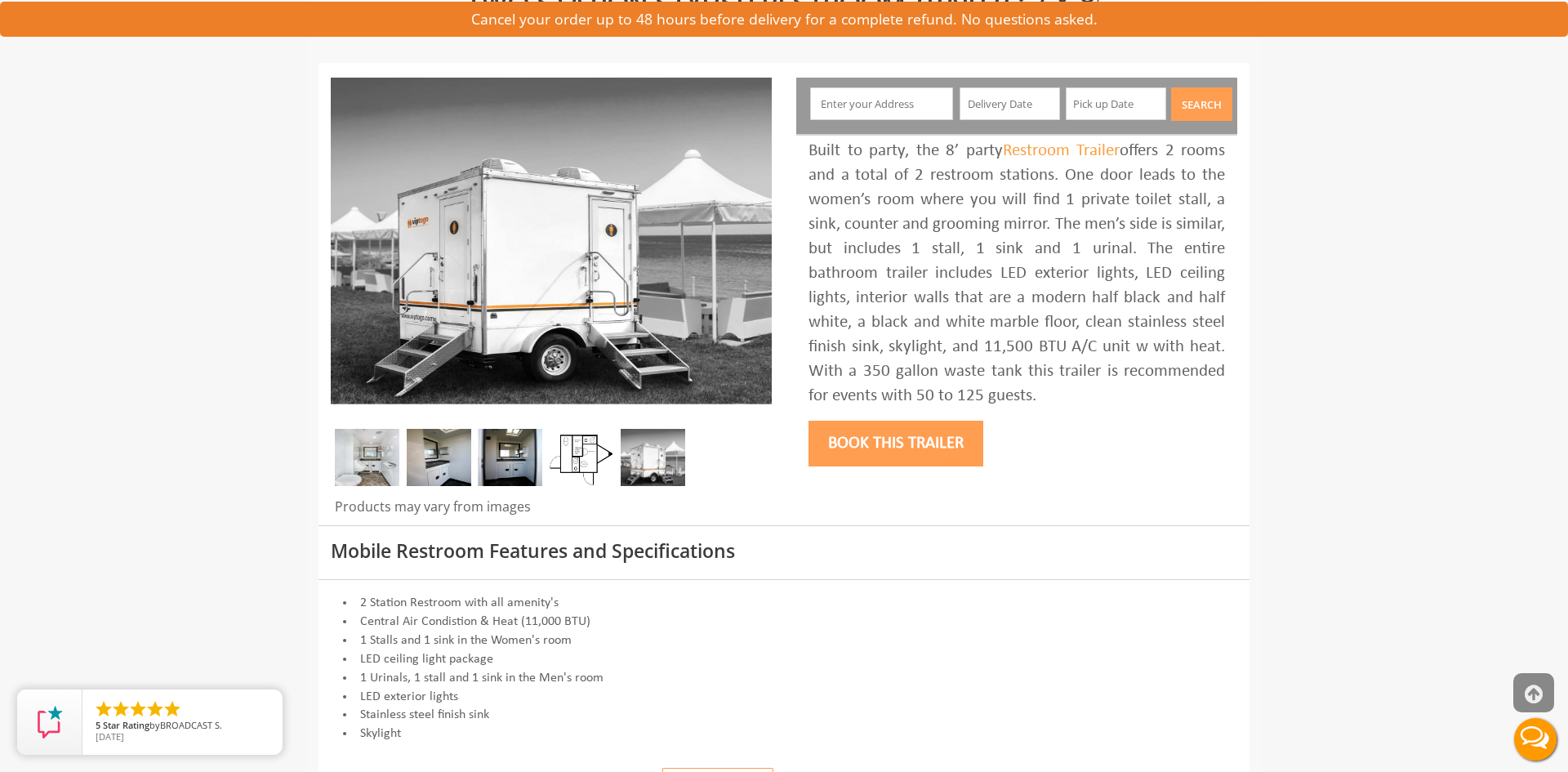
scroll to position [13, 0]
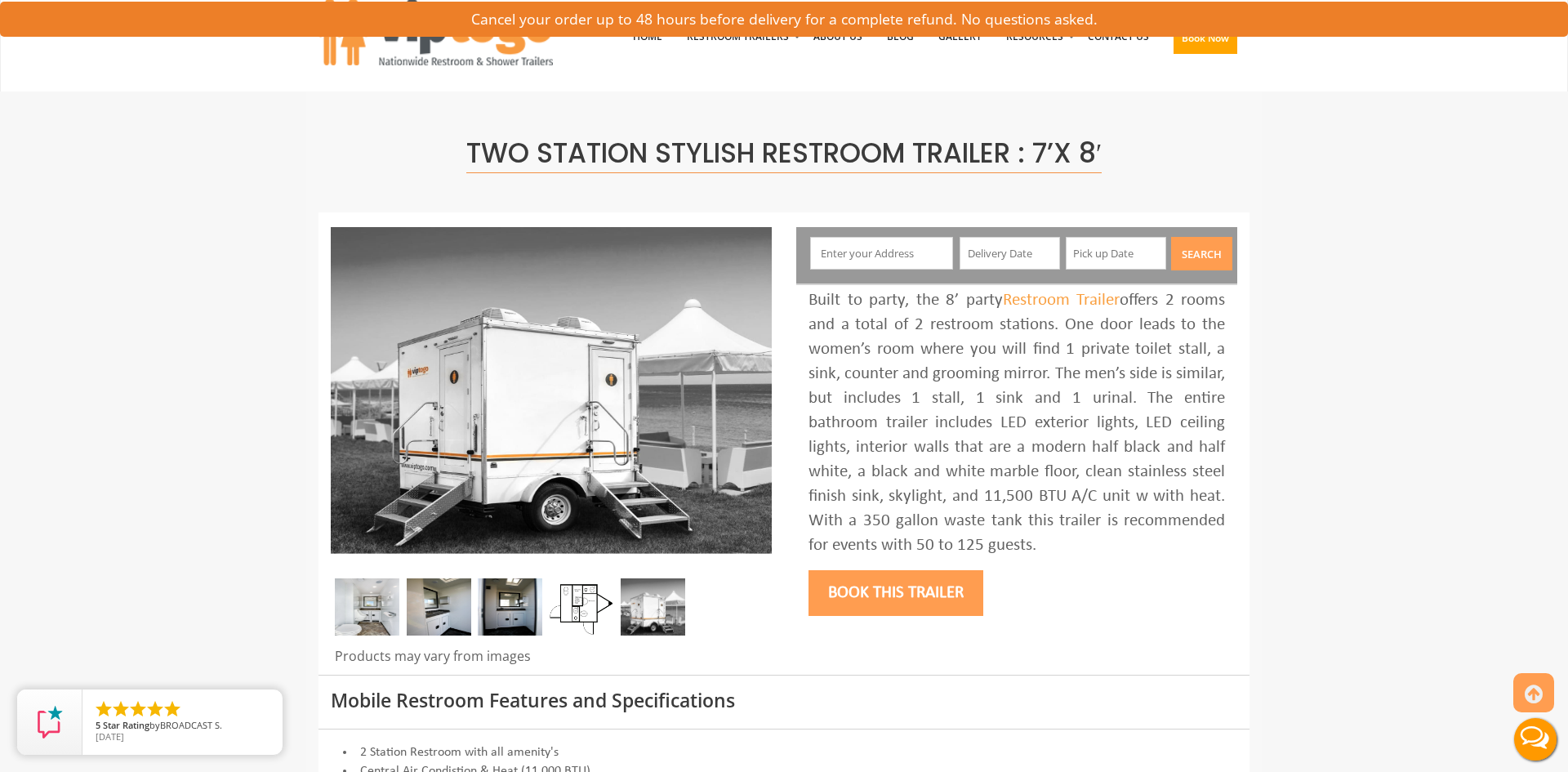
click at [1536, 751] on button "Live Chat" at bounding box center [1535, 739] width 66 height 66
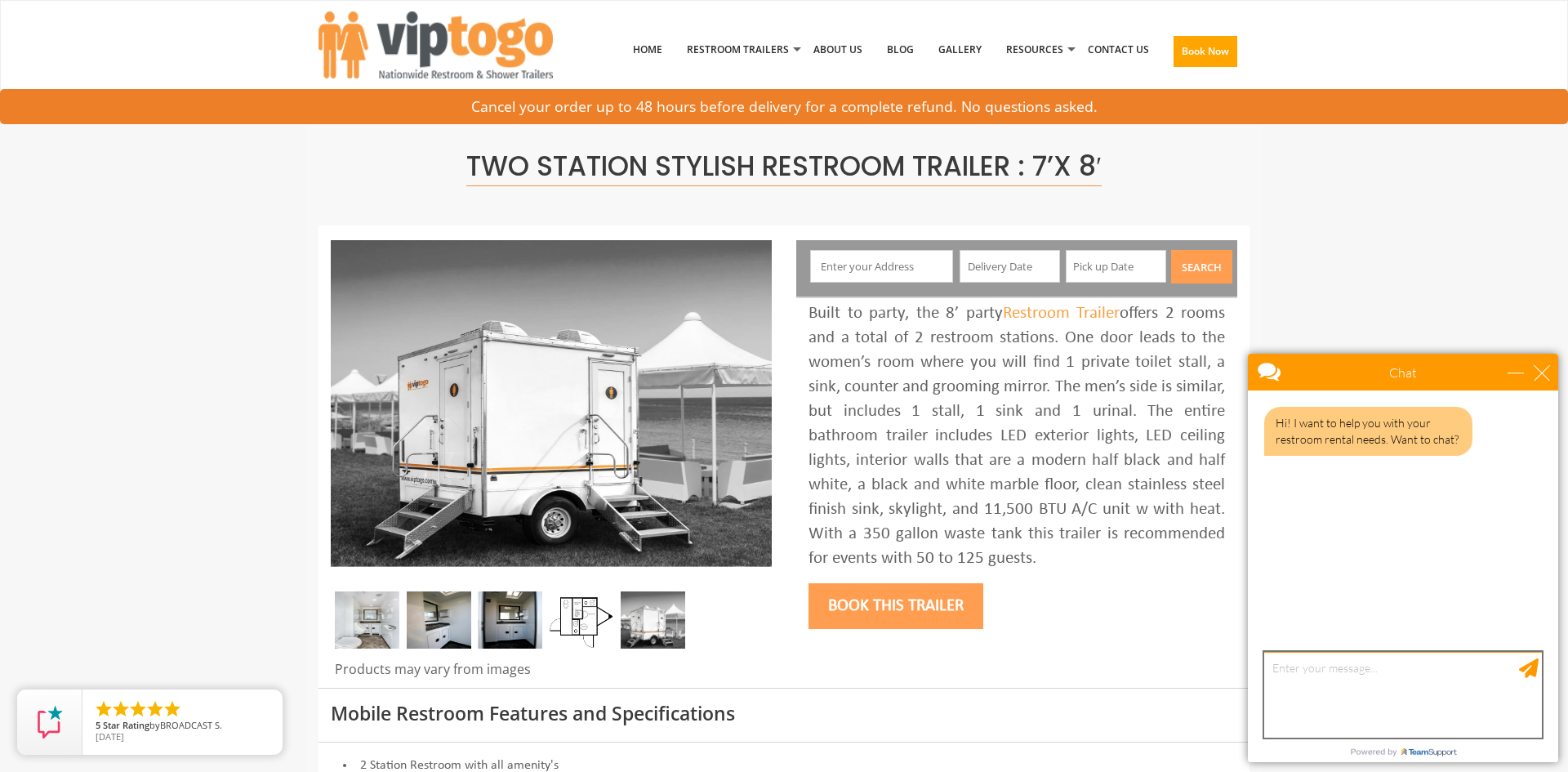
click at [1359, 668] on textarea "type your message" at bounding box center [1402, 695] width 277 height 86
click at [1366, 686] on textarea "what is the cost of booking the two station stylish restroom trailer vs the Veg…" at bounding box center [1402, 695] width 277 height 86
type textarea "what is the cost of booking the two station stylish restroom trailer and the Ve…"
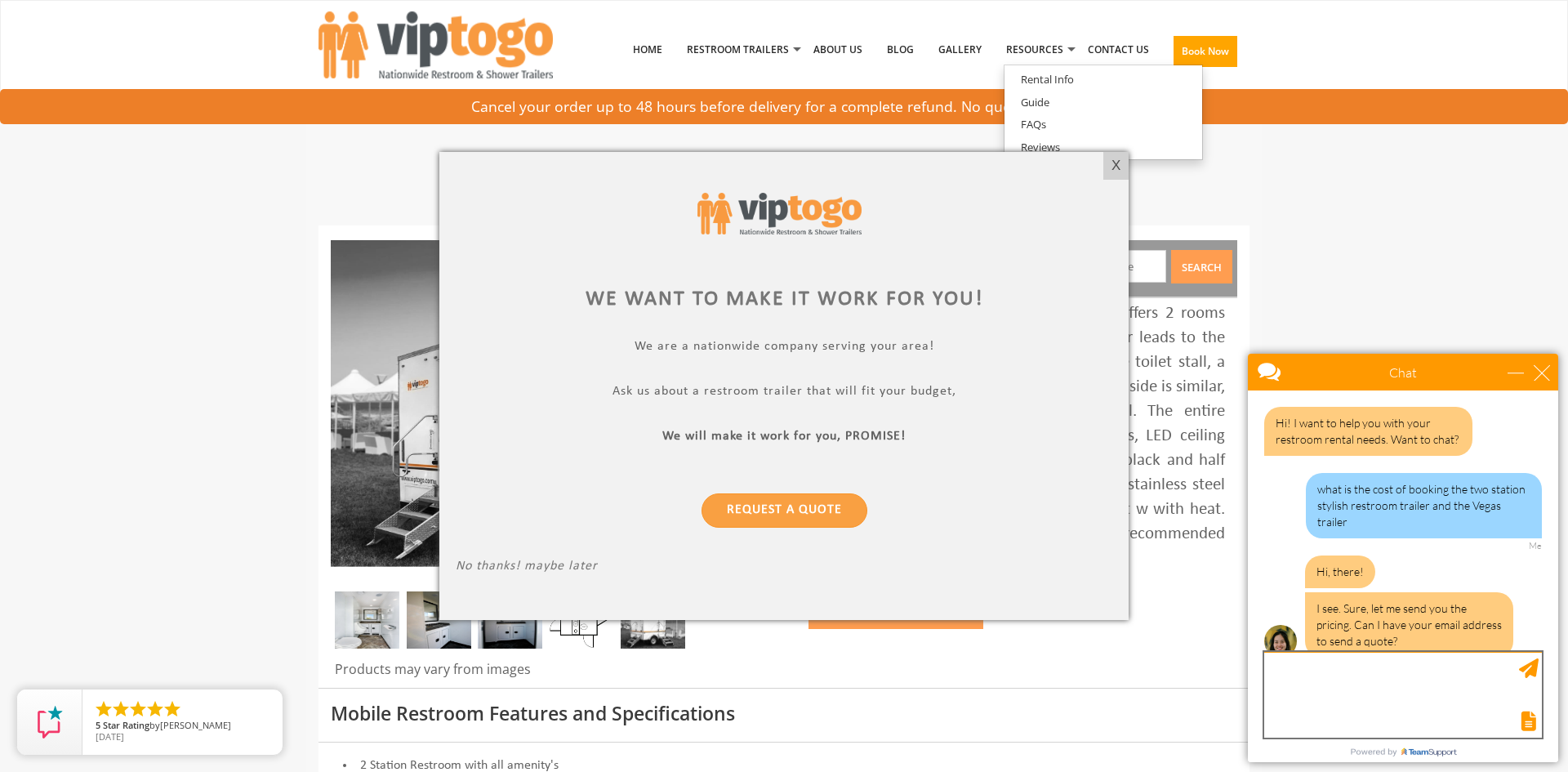
scroll to position [2, 0]
type textarea "a"
type textarea "can you put it in this chat?"
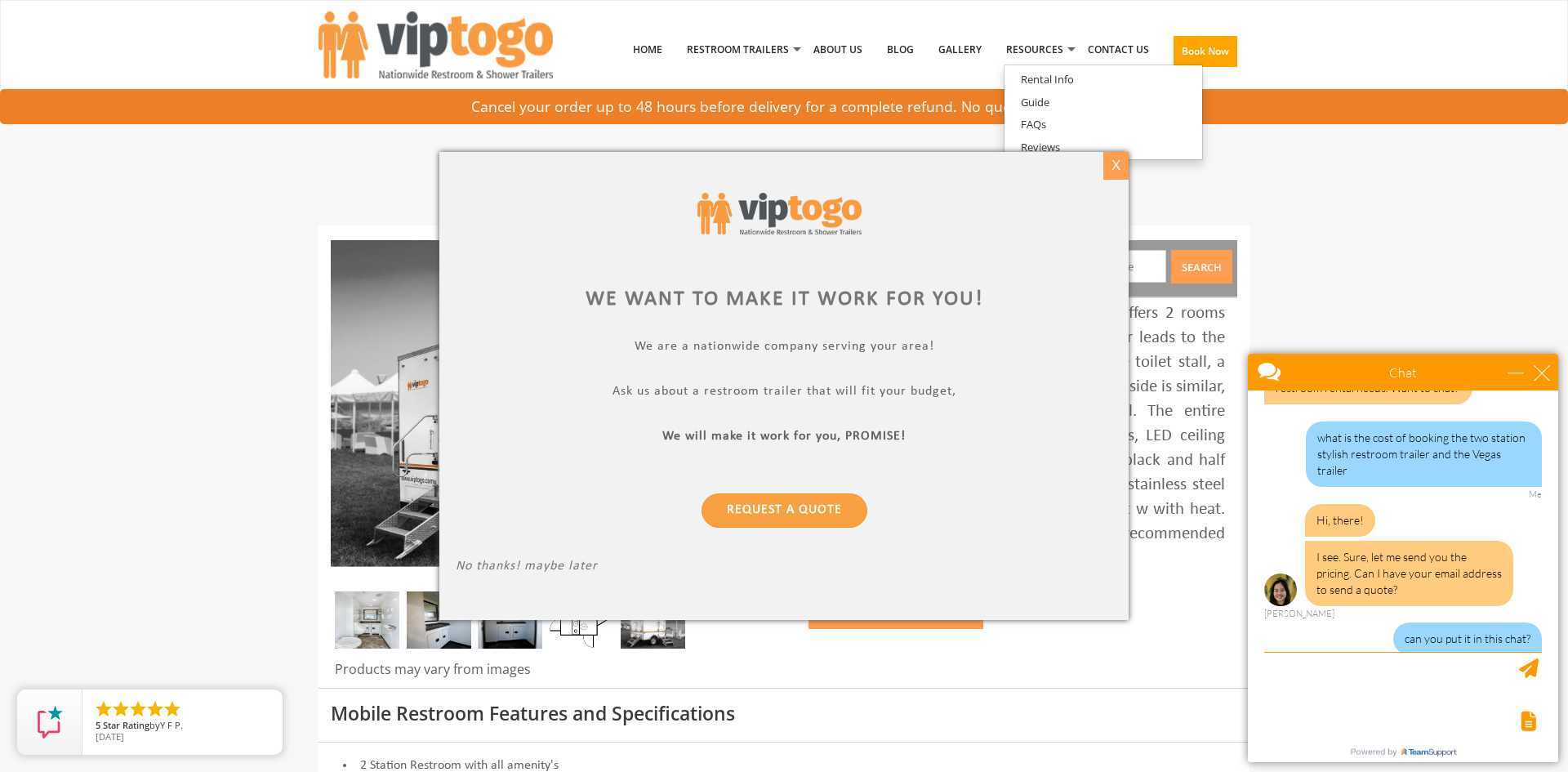
click at [1119, 169] on div "X" at bounding box center [1116, 166] width 25 height 28
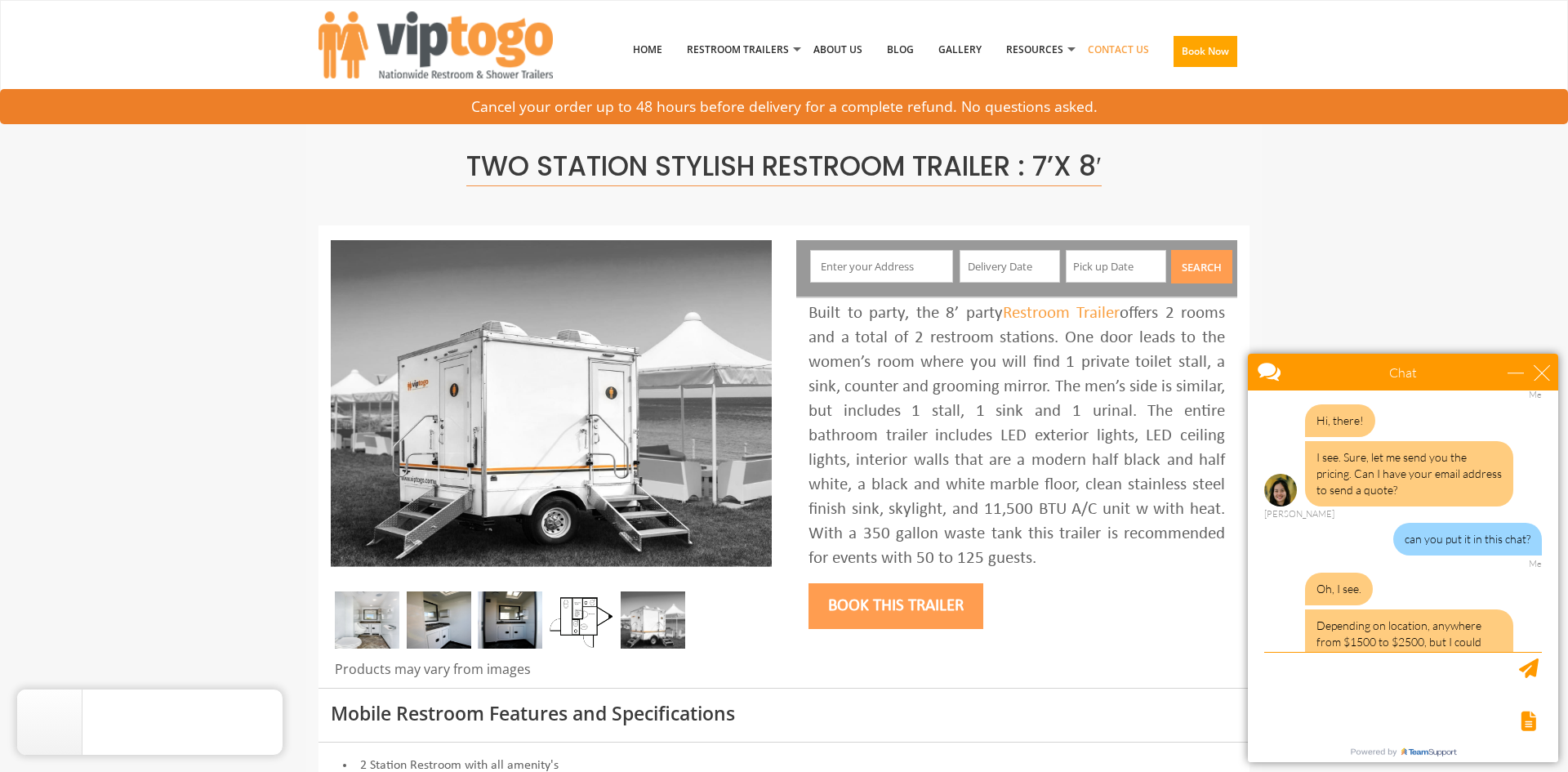
scroll to position [203, 0]
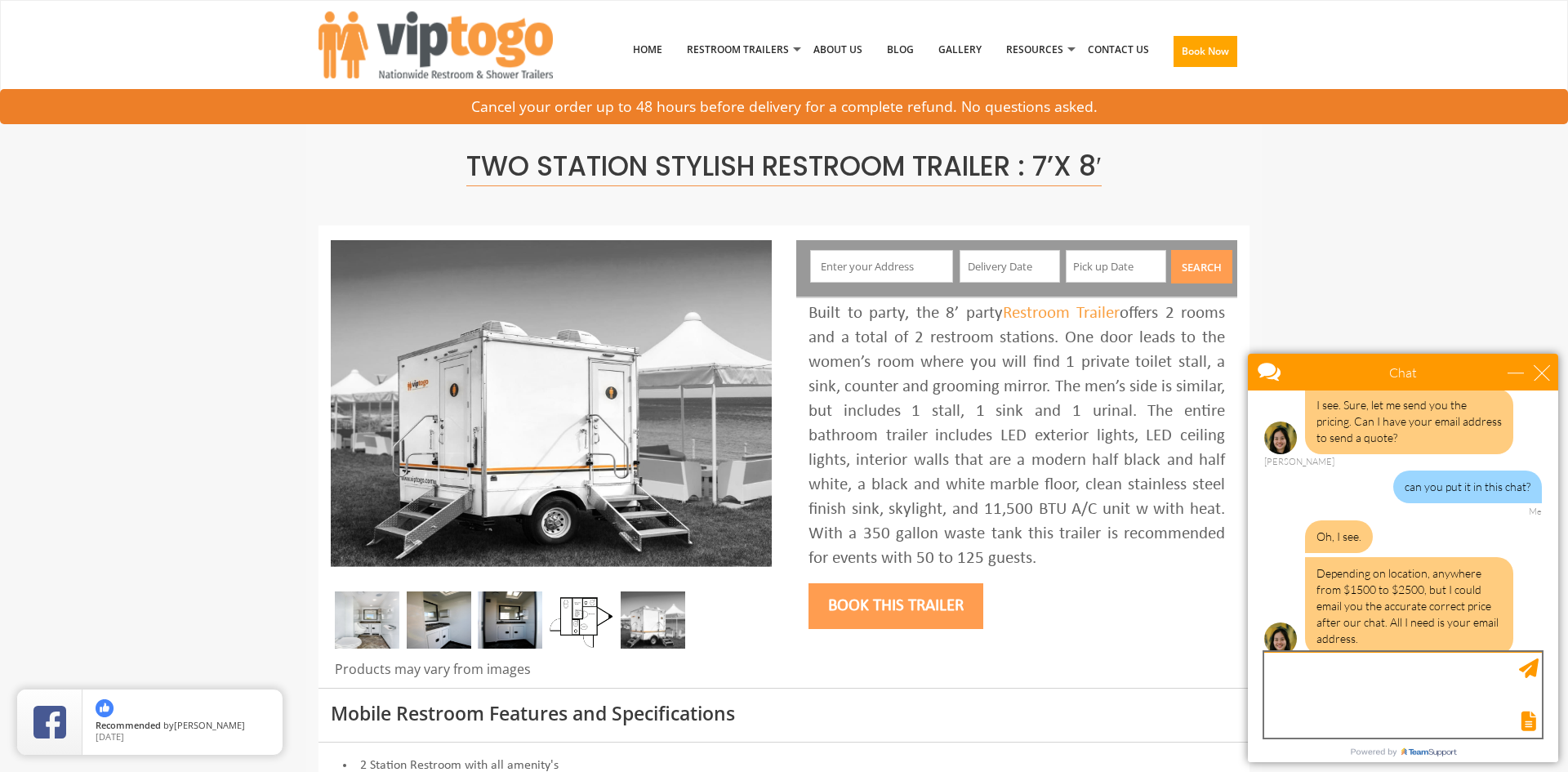
click at [1423, 690] on textarea "type your message" at bounding box center [1402, 695] width 277 height 86
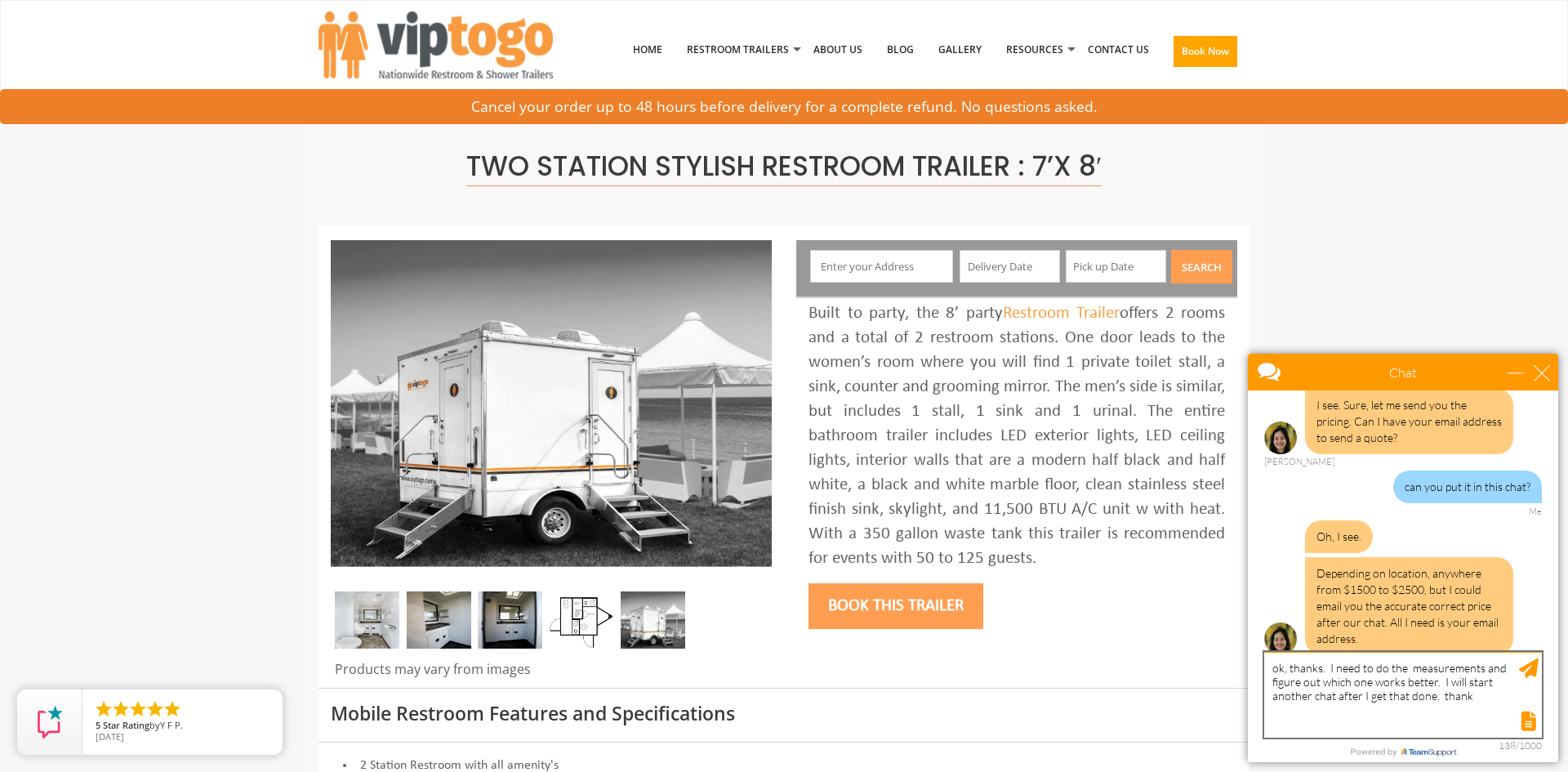
type textarea "ok, thanks. I need to do the measurements and figure out which one works better…"
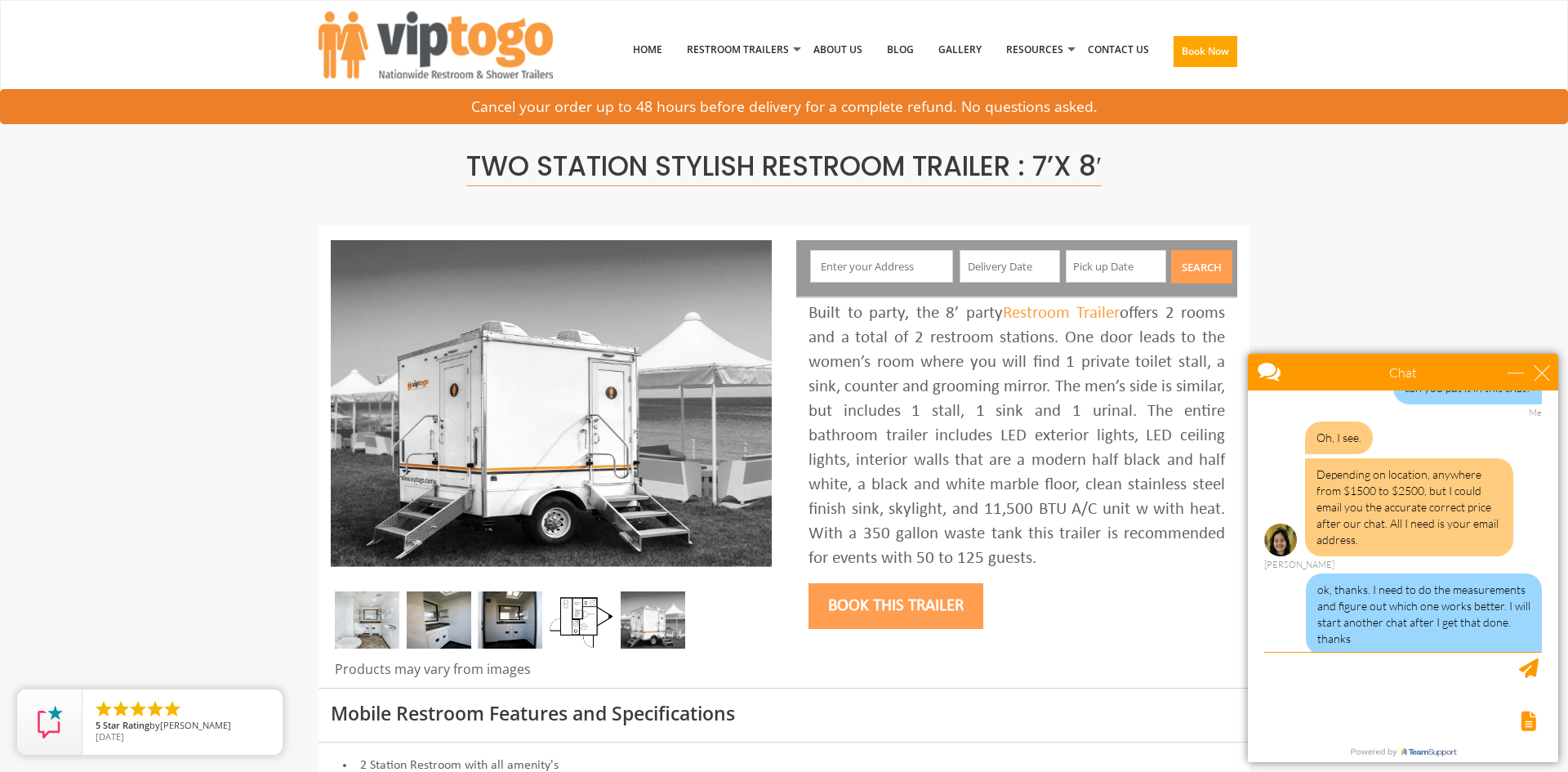
scroll to position [352, 0]
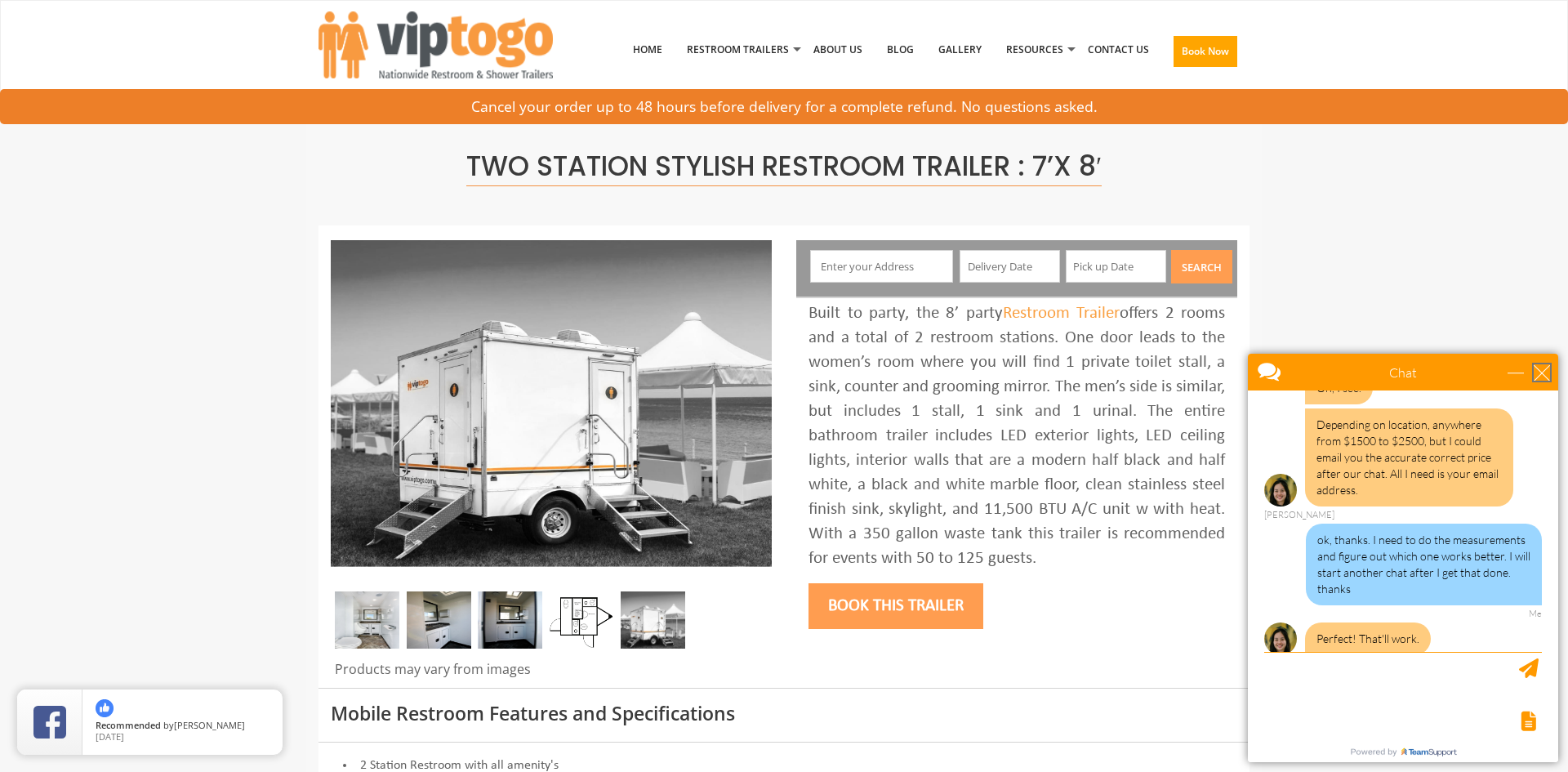
click at [1546, 373] on div "close" at bounding box center [1541, 372] width 16 height 16
type input "Continue Chat"
type input "End Chat"
